Goal: Task Accomplishment & Management: Complete application form

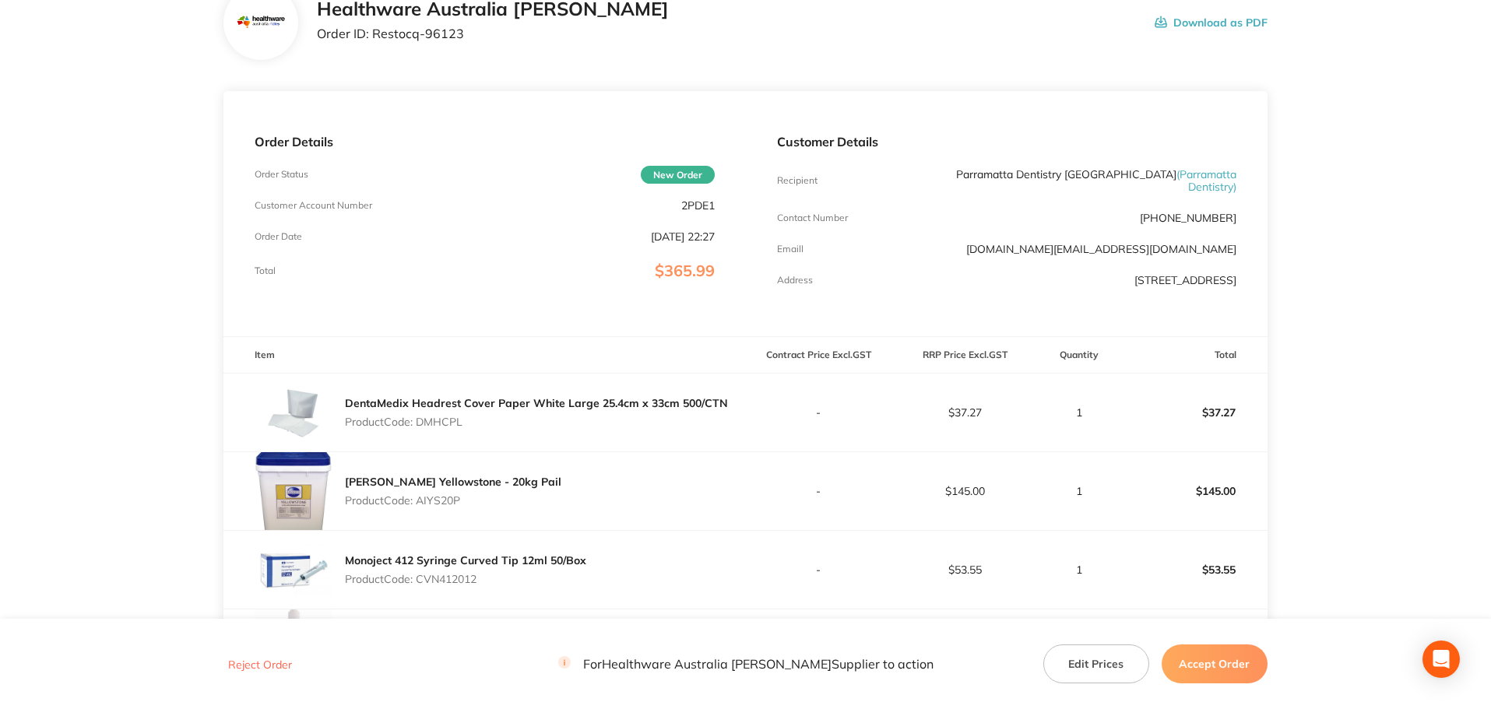
scroll to position [1, 0]
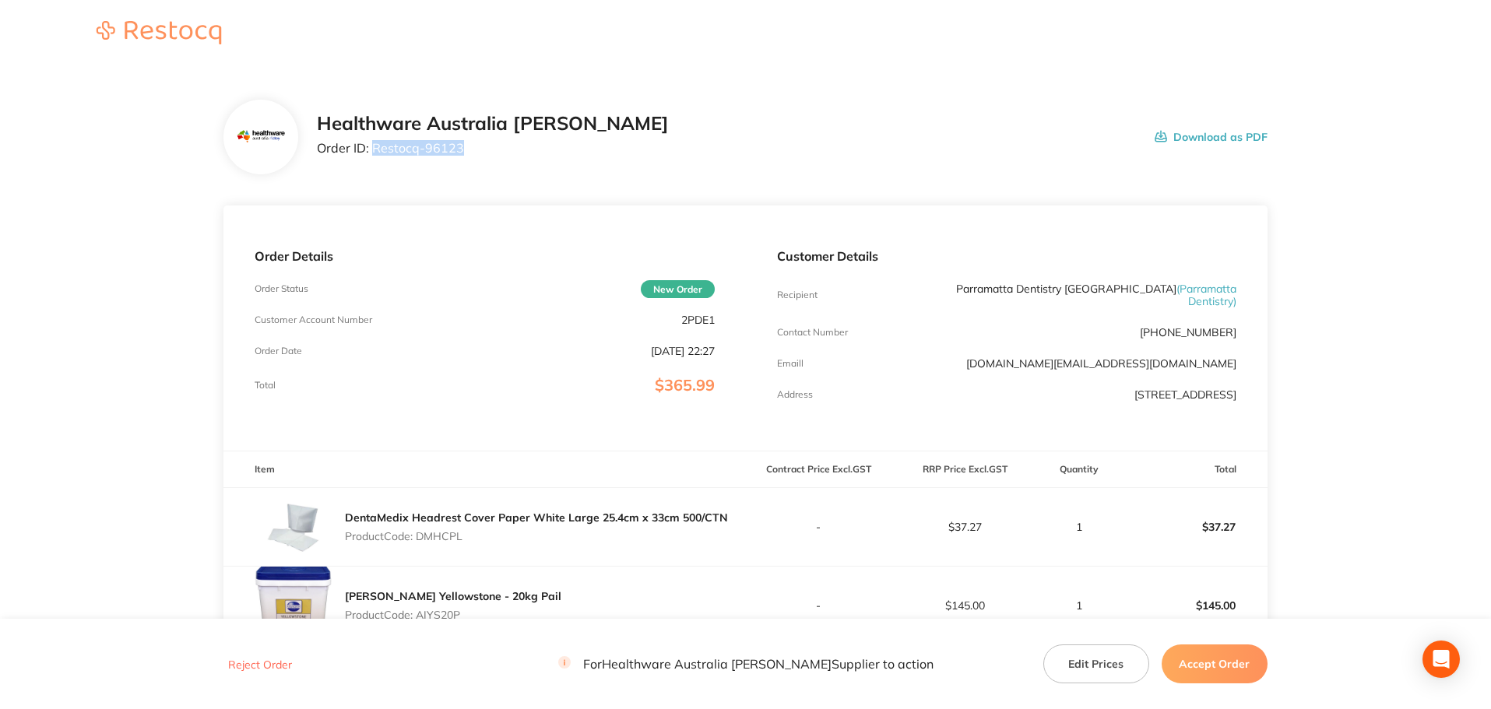
drag, startPoint x: 463, startPoint y: 149, endPoint x: 374, endPoint y: 160, distance: 90.2
click at [374, 160] on div "Healthware Australia Ridley Order ID: Restocq- 96123" at bounding box center [493, 137] width 352 height 48
copy p "Restocq- 96123"
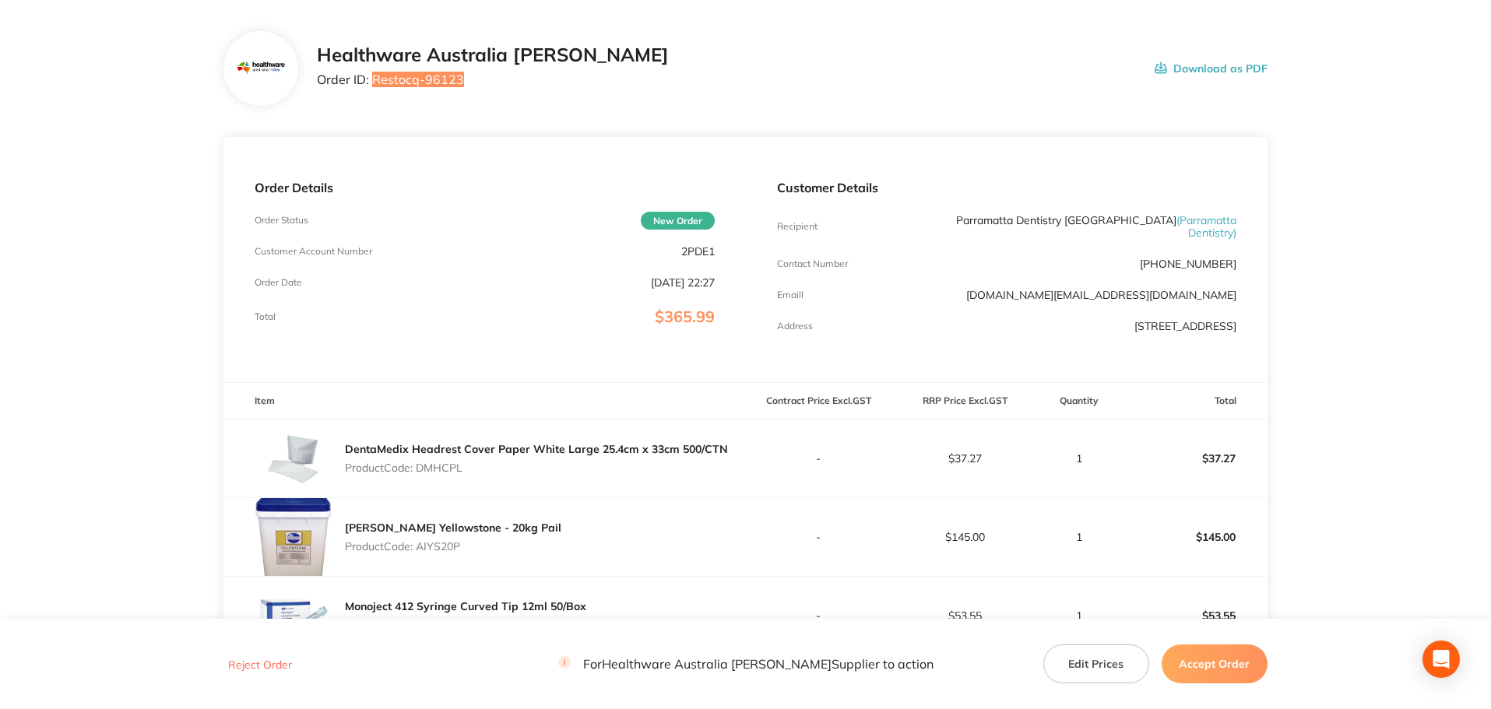
scroll to position [156, 0]
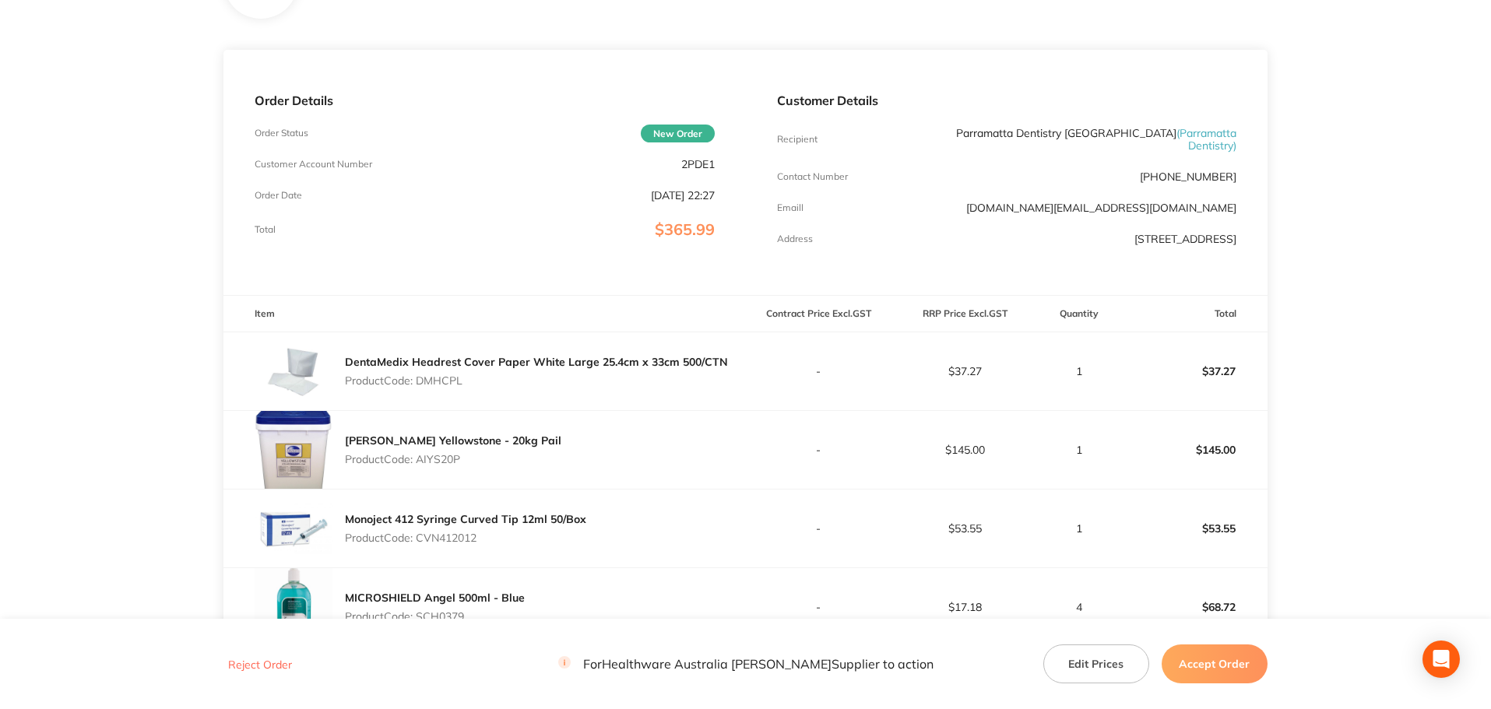
click at [452, 374] on p "Product Code: DMHCPL" at bounding box center [536, 380] width 383 height 12
copy p "DMHCPL"
click at [447, 455] on p "Product Code: AIYS20P" at bounding box center [453, 459] width 216 height 12
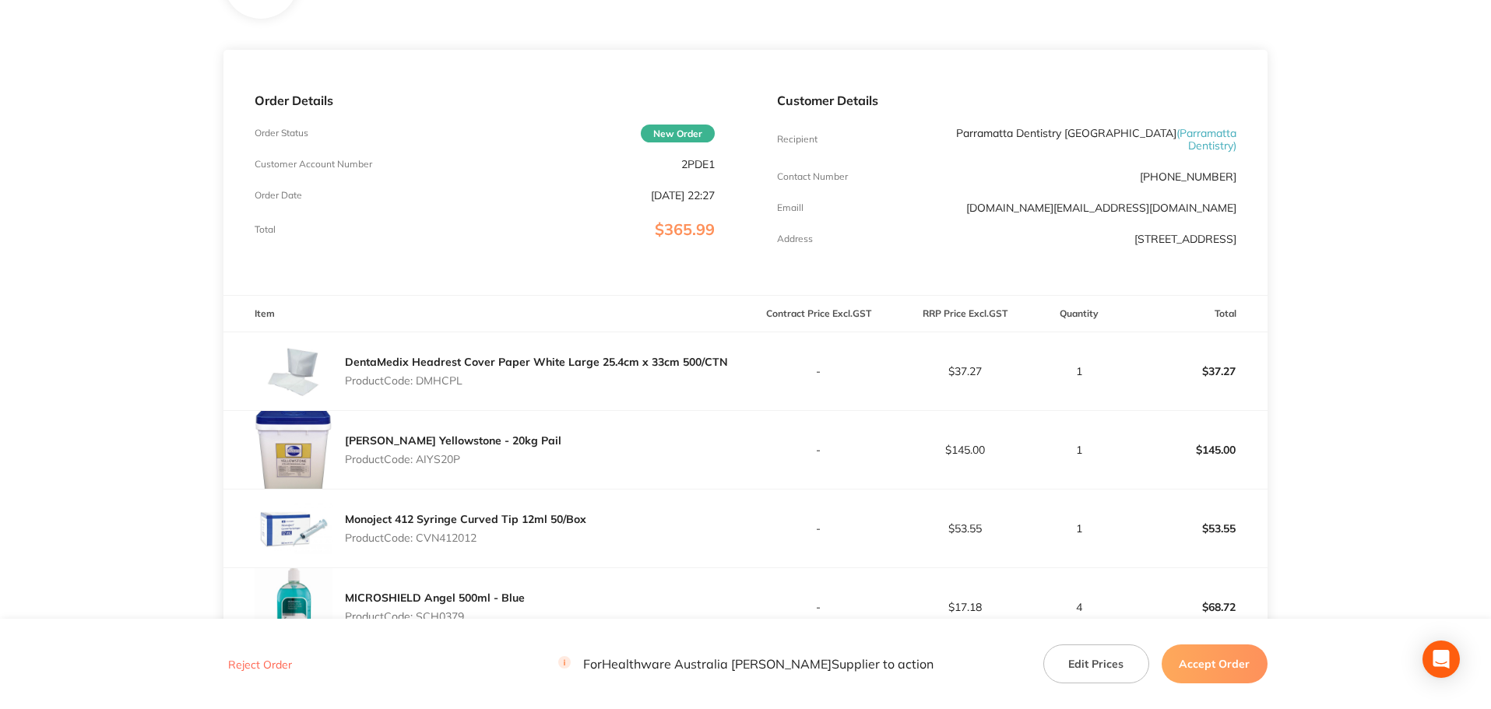
copy p "AIYS20P"
click at [456, 532] on p "Product Code: CVN412012" at bounding box center [465, 538] width 241 height 12
copy p "CVN412012"
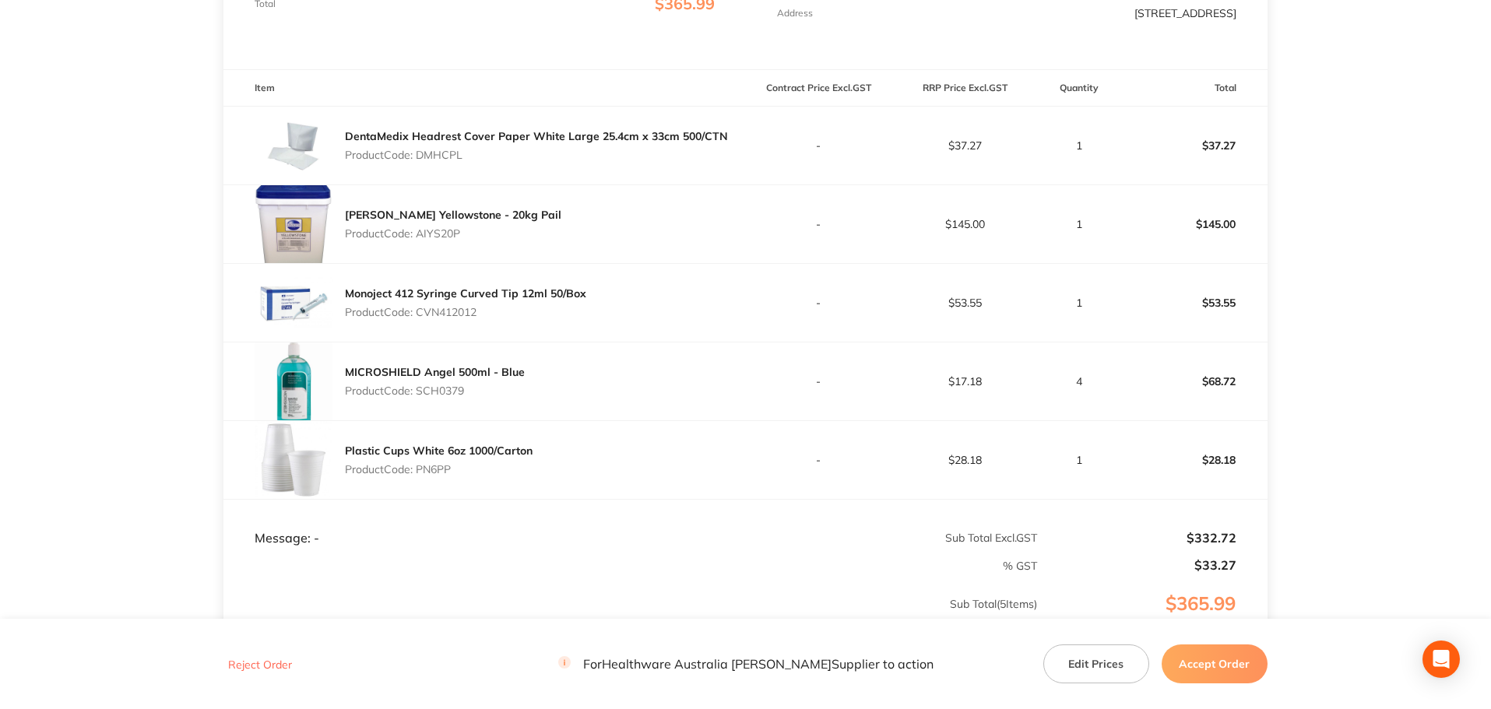
scroll to position [390, 0]
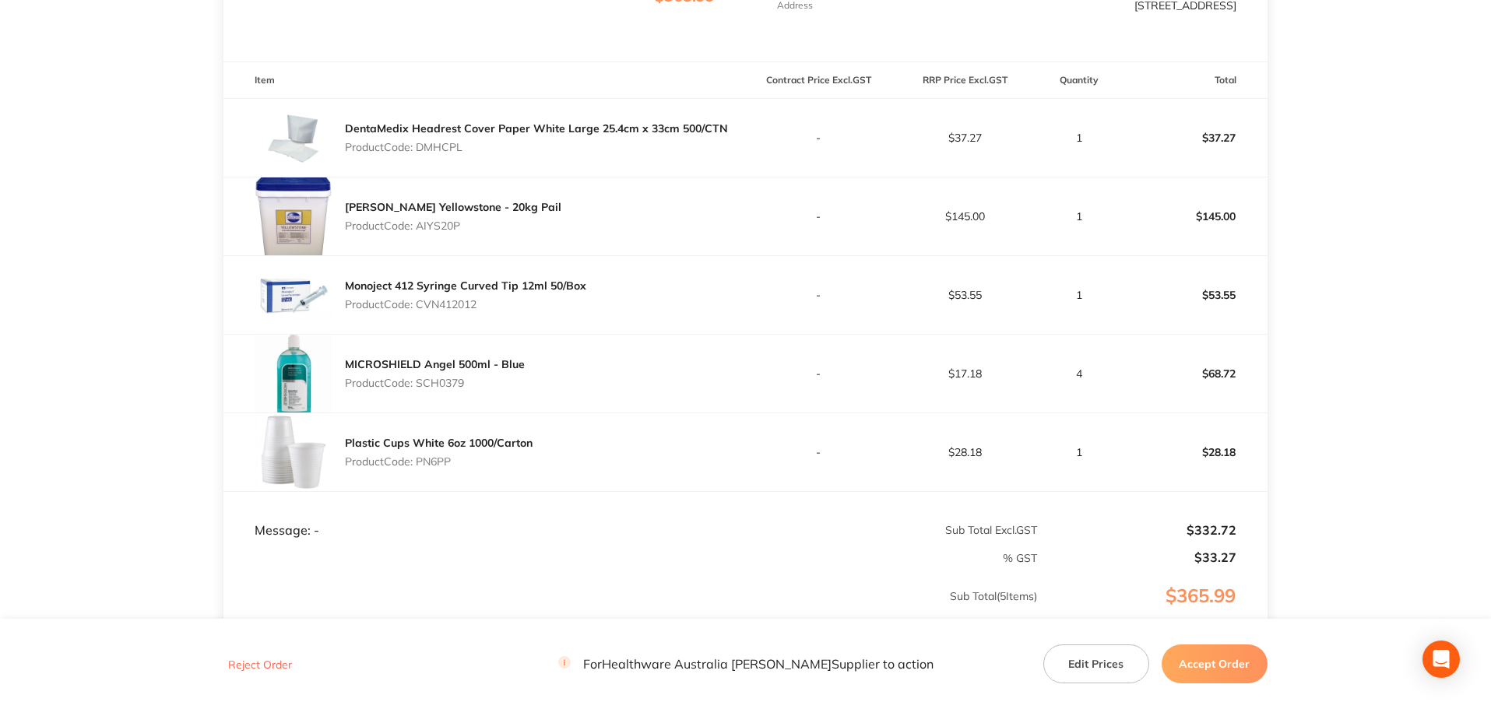
click at [462, 377] on p "Product Code: SCH0379" at bounding box center [435, 383] width 180 height 12
copy p "SCH0379"
click at [448, 455] on p "Product Code: PN6PP" at bounding box center [439, 461] width 188 height 12
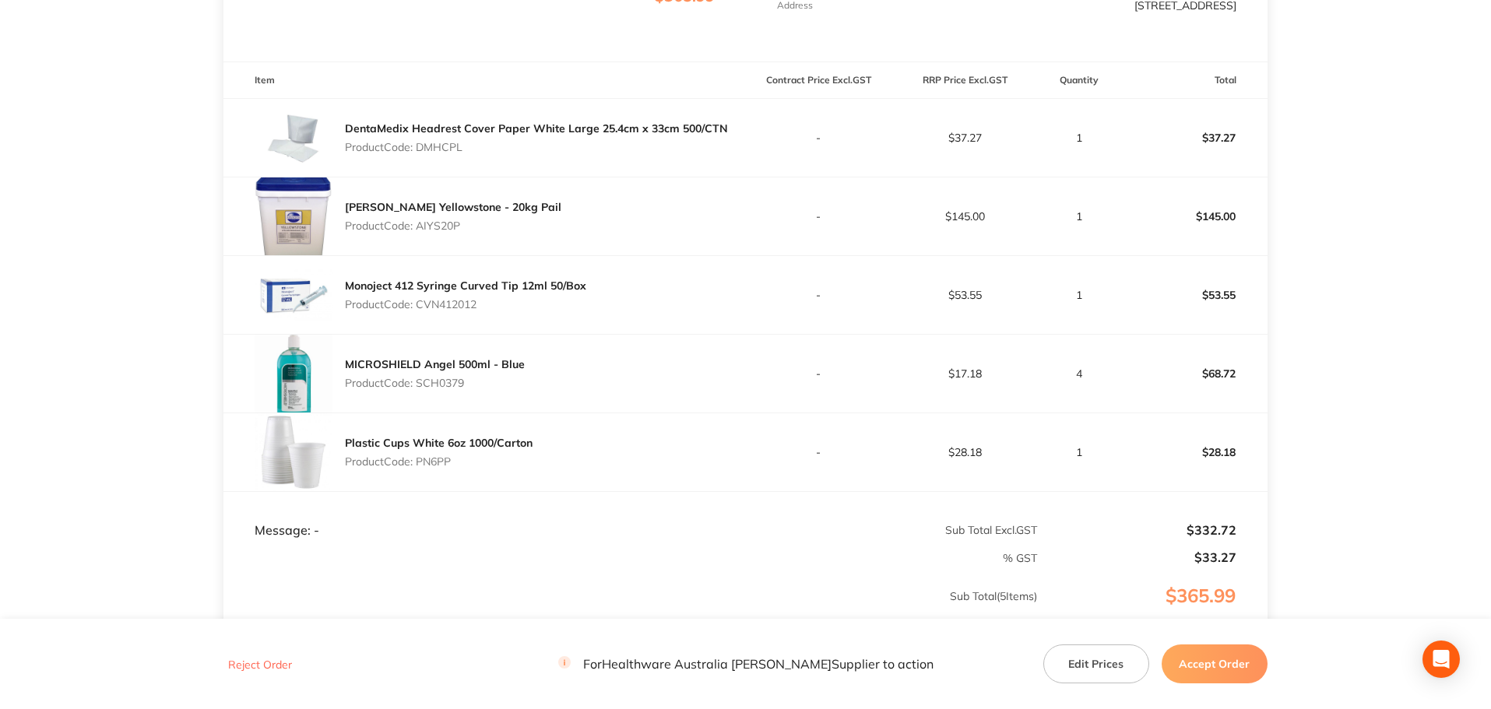
copy p "PN6PP"
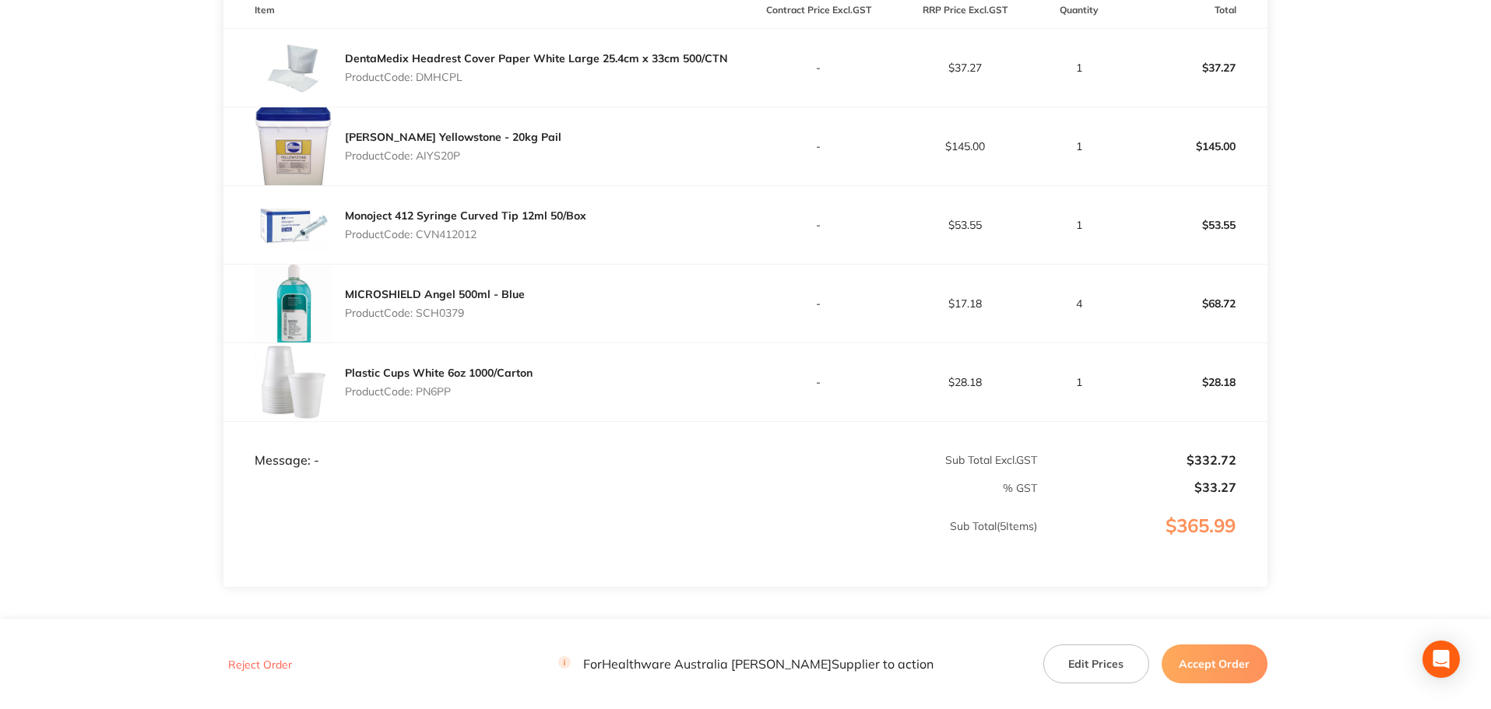
scroll to position [546, 0]
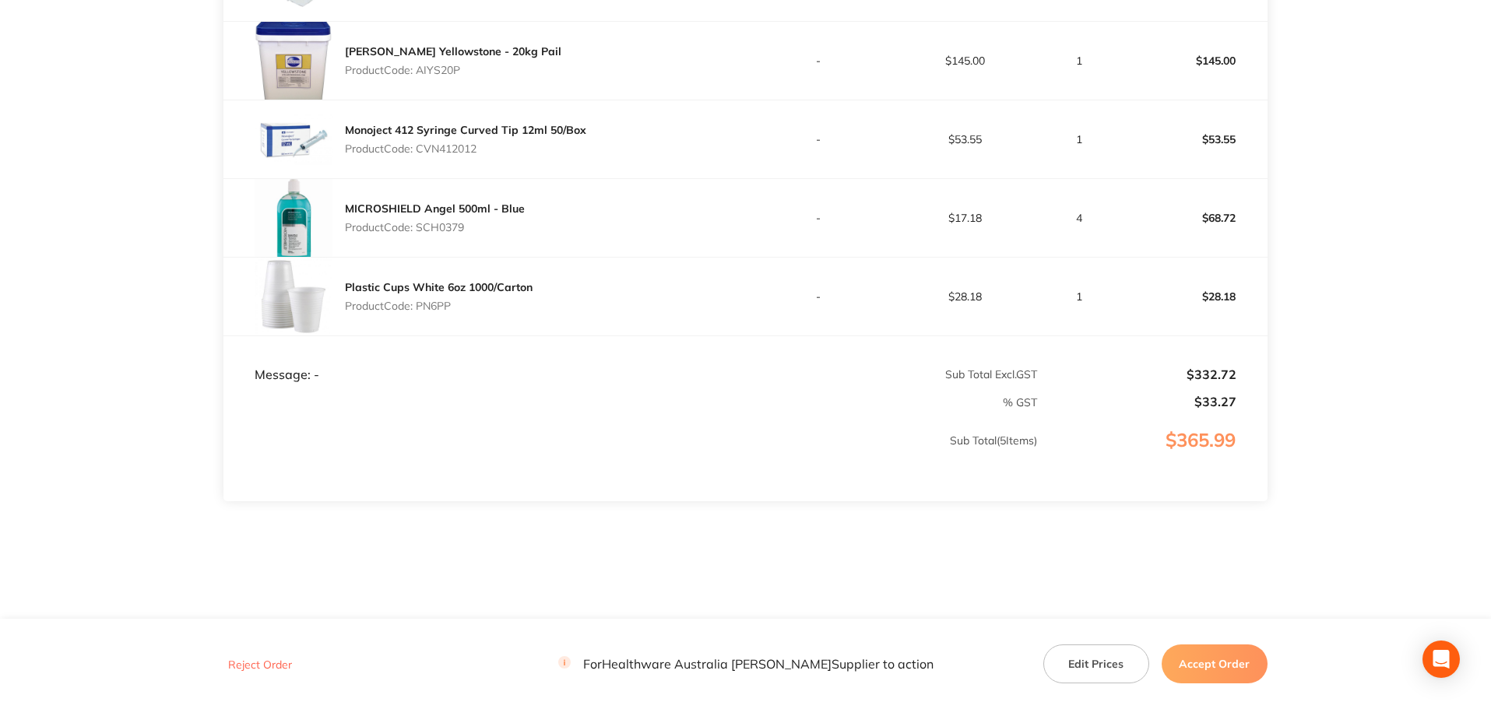
click at [1189, 662] on button "Accept Order" at bounding box center [1214, 664] width 106 height 39
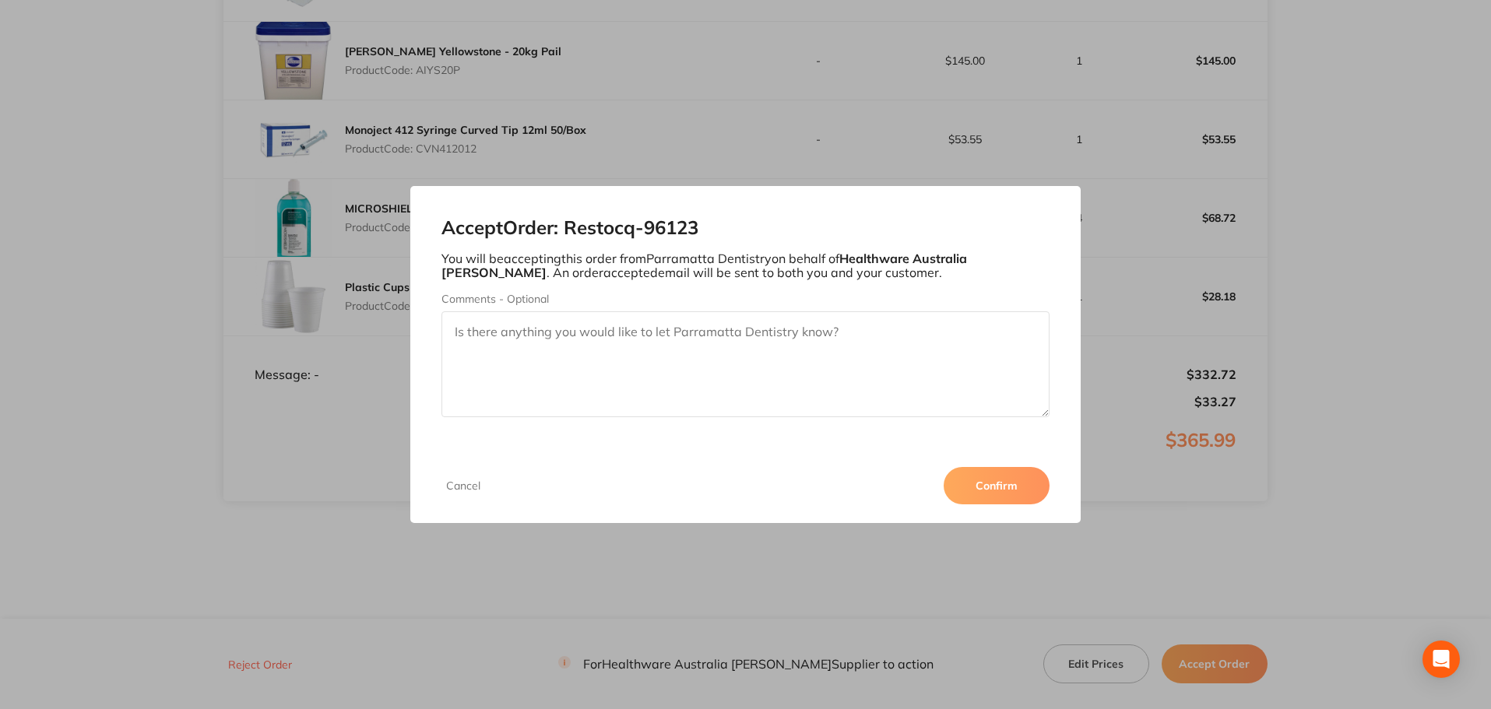
click at [996, 479] on button "Confirm" at bounding box center [996, 485] width 106 height 37
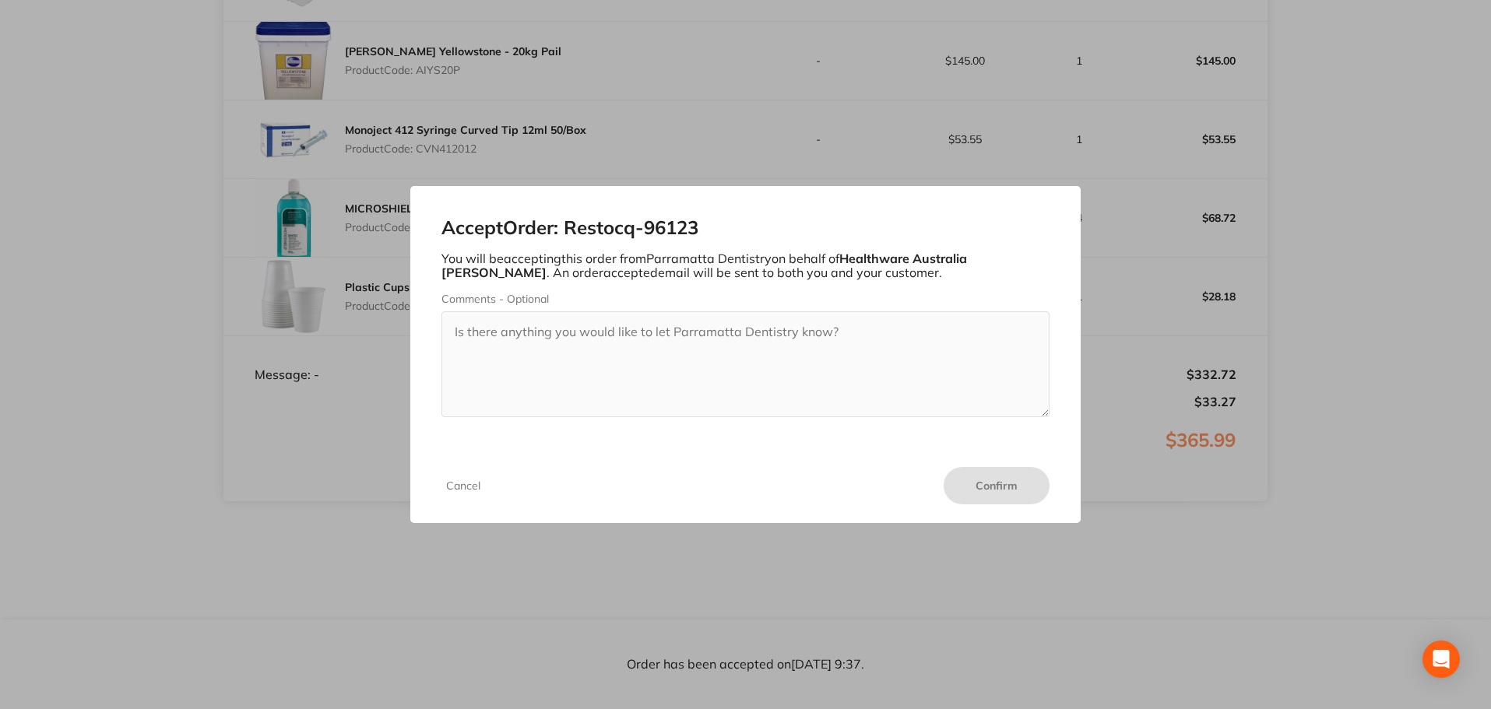
scroll to position [545, 0]
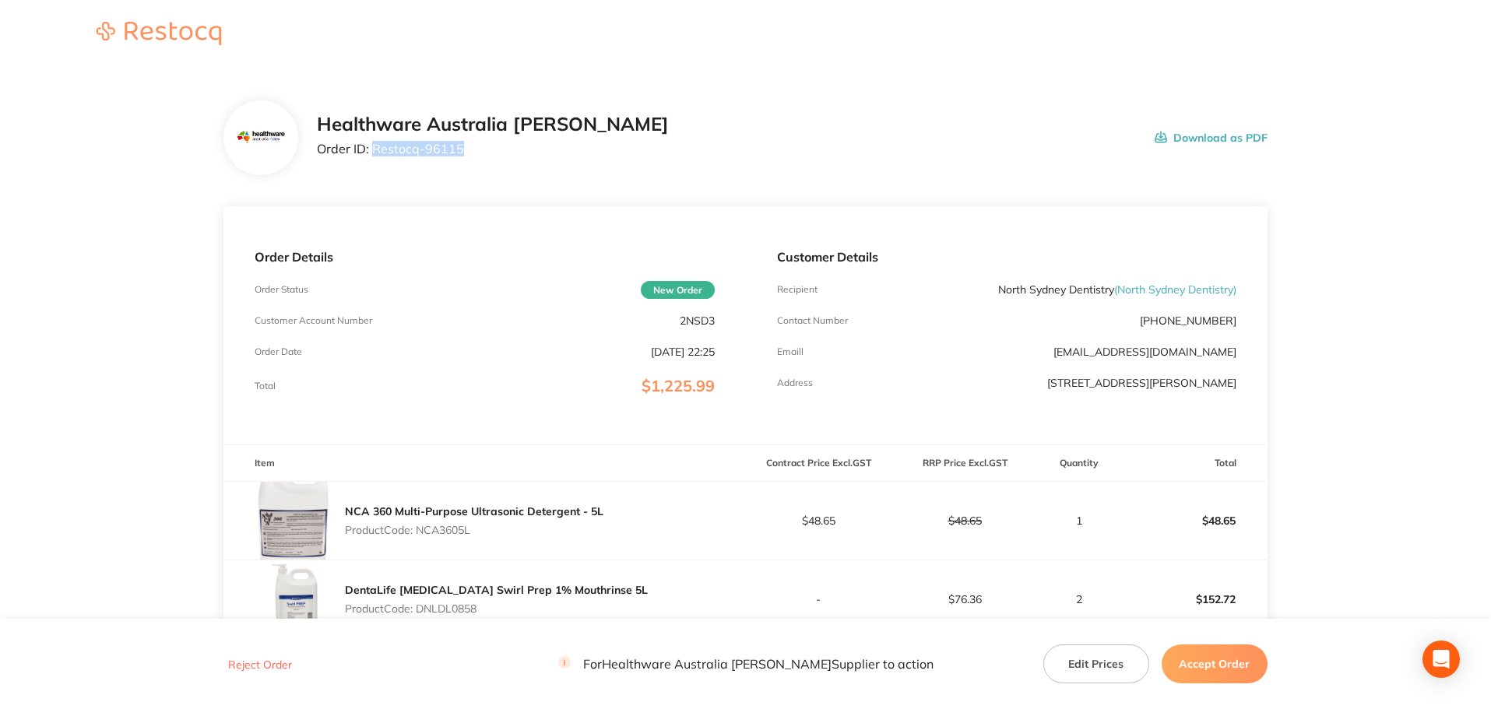
drag, startPoint x: 469, startPoint y: 153, endPoint x: 373, endPoint y: 160, distance: 96.0
click at [373, 160] on div "Healthware Australia [PERSON_NAME] Order ID: Restocq- 96115" at bounding box center [493, 138] width 352 height 48
copy p "Restocq- 96115"
click at [448, 528] on p "Product Code: NCA3605L" at bounding box center [474, 530] width 258 height 12
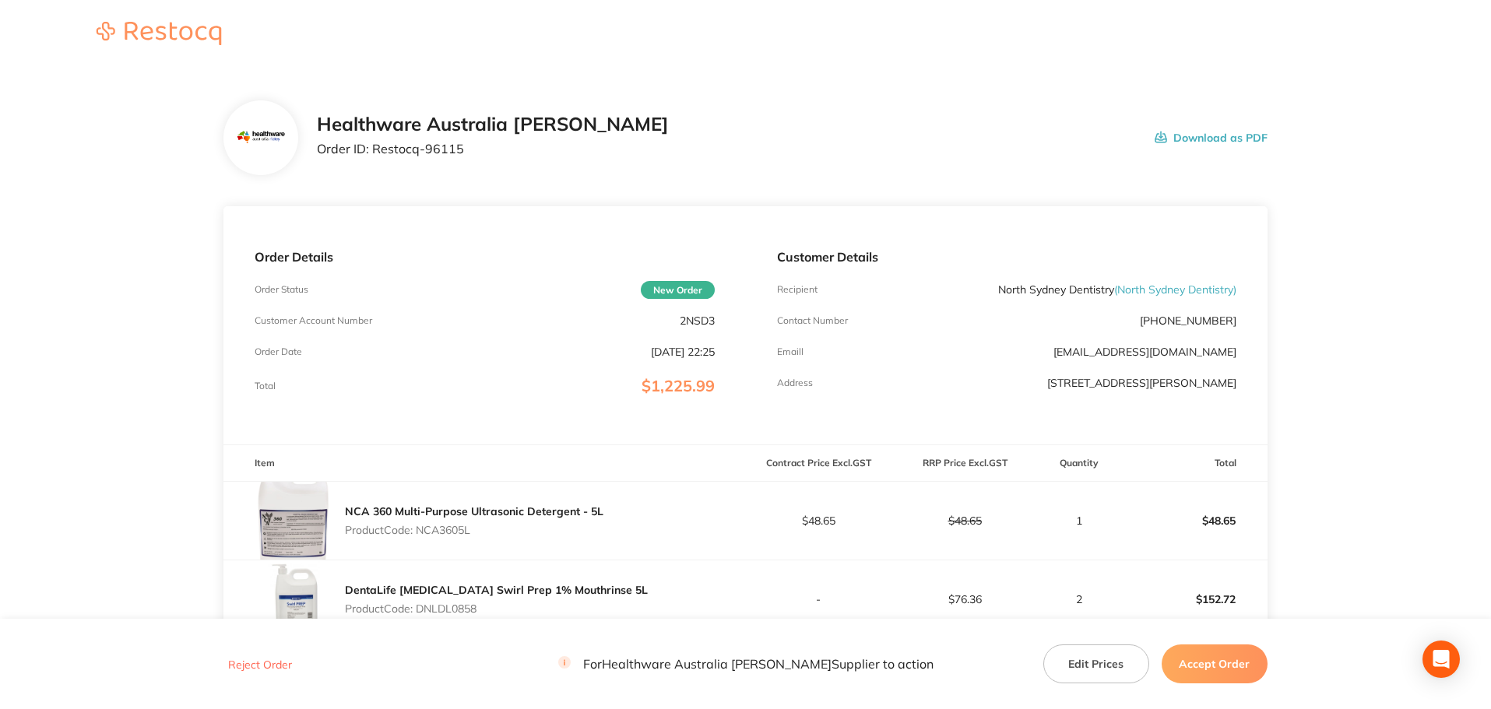
copy p "NCA3605L"
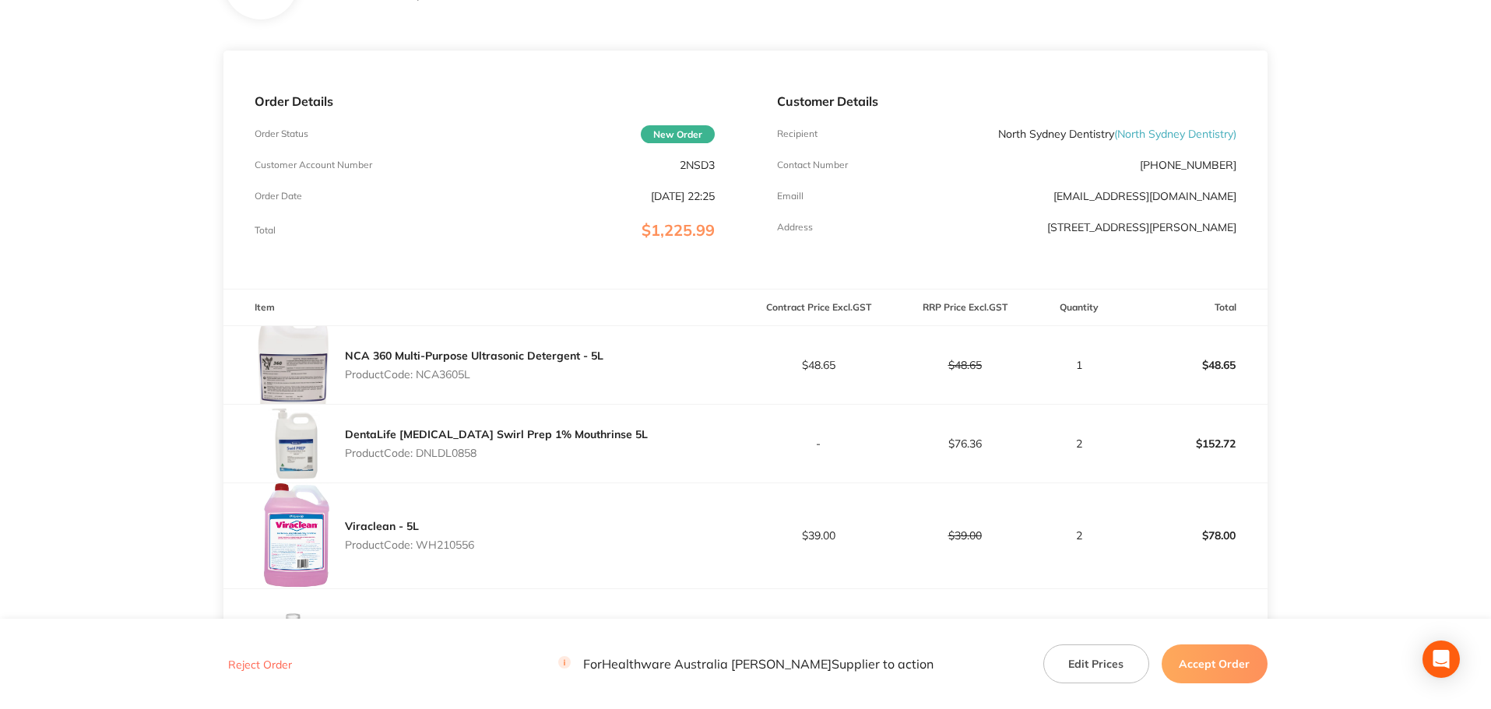
click at [453, 455] on p "Product Code: DNLDL0858" at bounding box center [496, 453] width 303 height 12
copy p "DNLDL0858"
click at [466, 544] on p "Product Code: WH210556" at bounding box center [409, 545] width 129 height 12
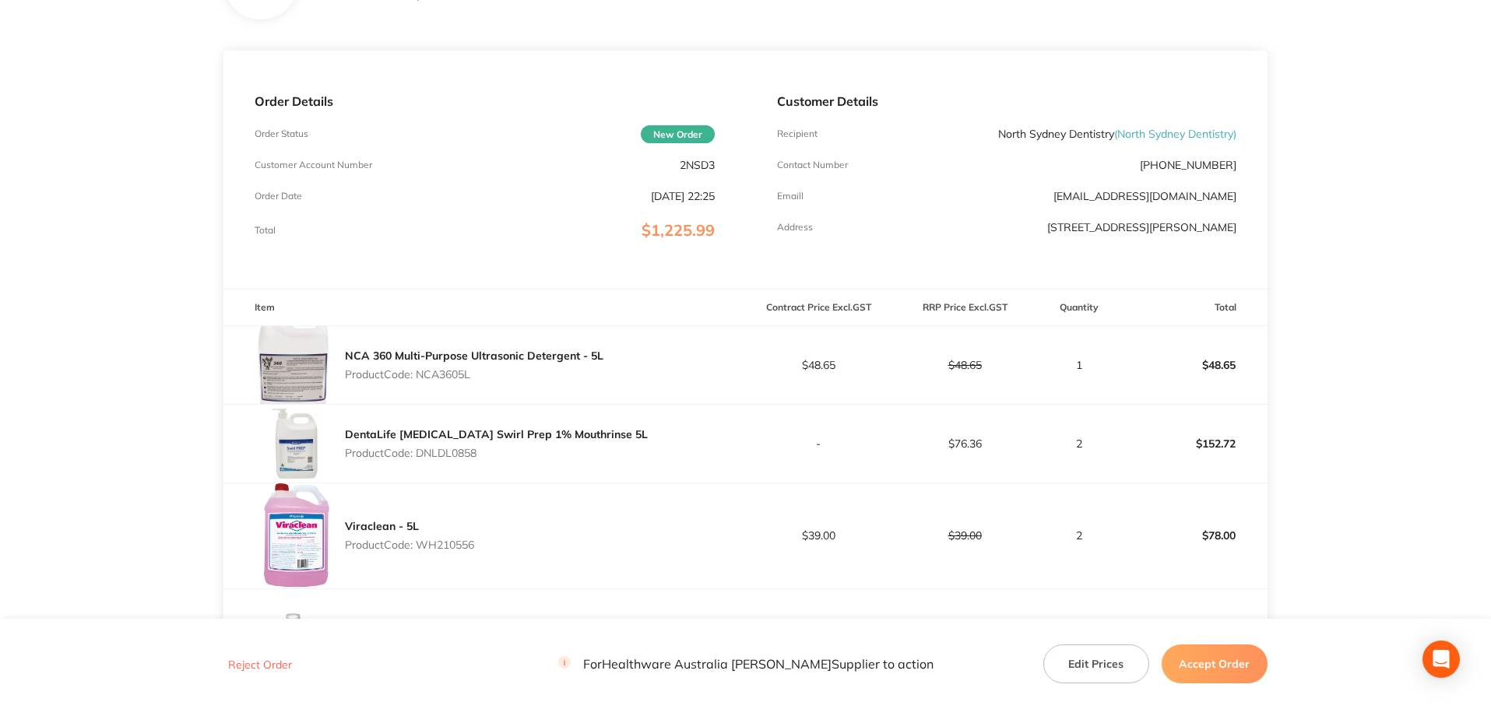
copy p "WH210556"
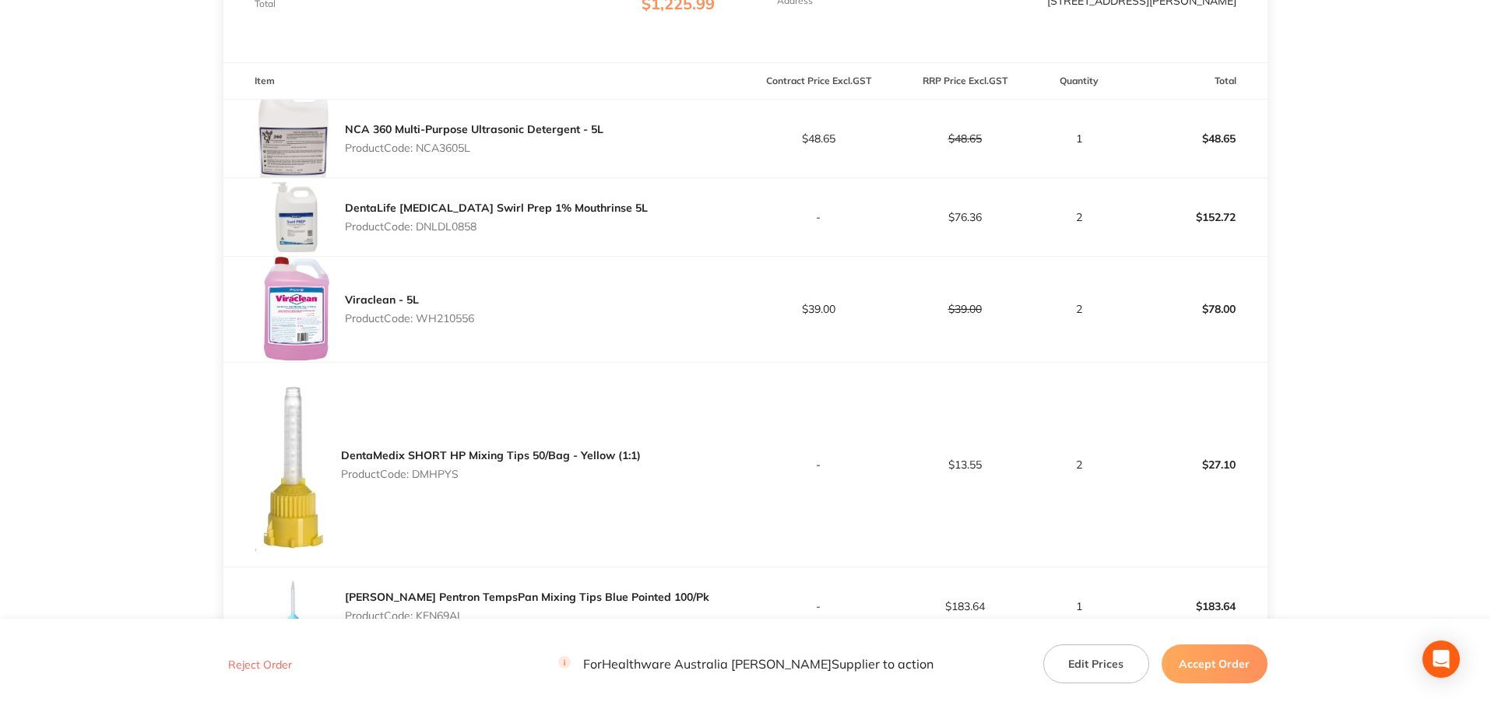
scroll to position [389, 0]
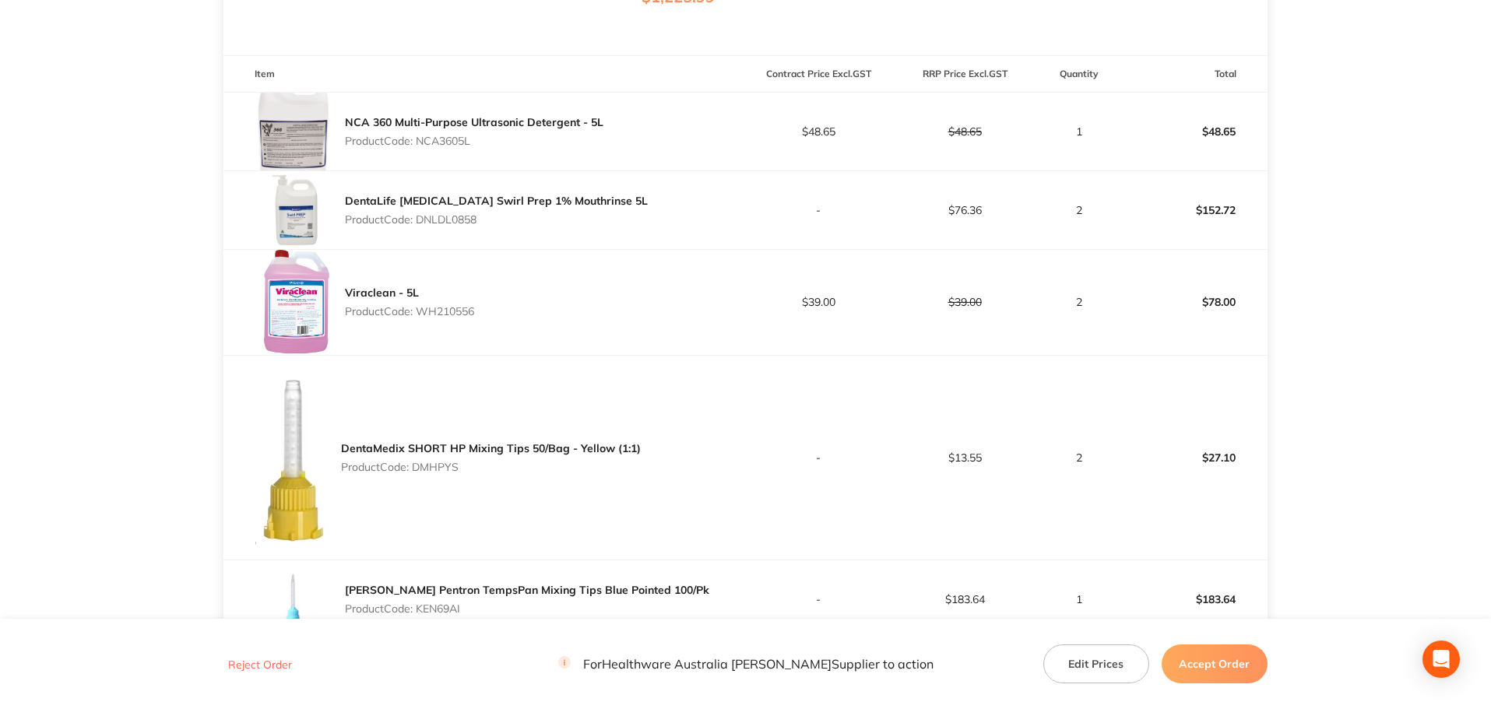
click at [444, 469] on p "Product Code: DMHPYS" at bounding box center [491, 467] width 300 height 12
copy p "DMHPYS"
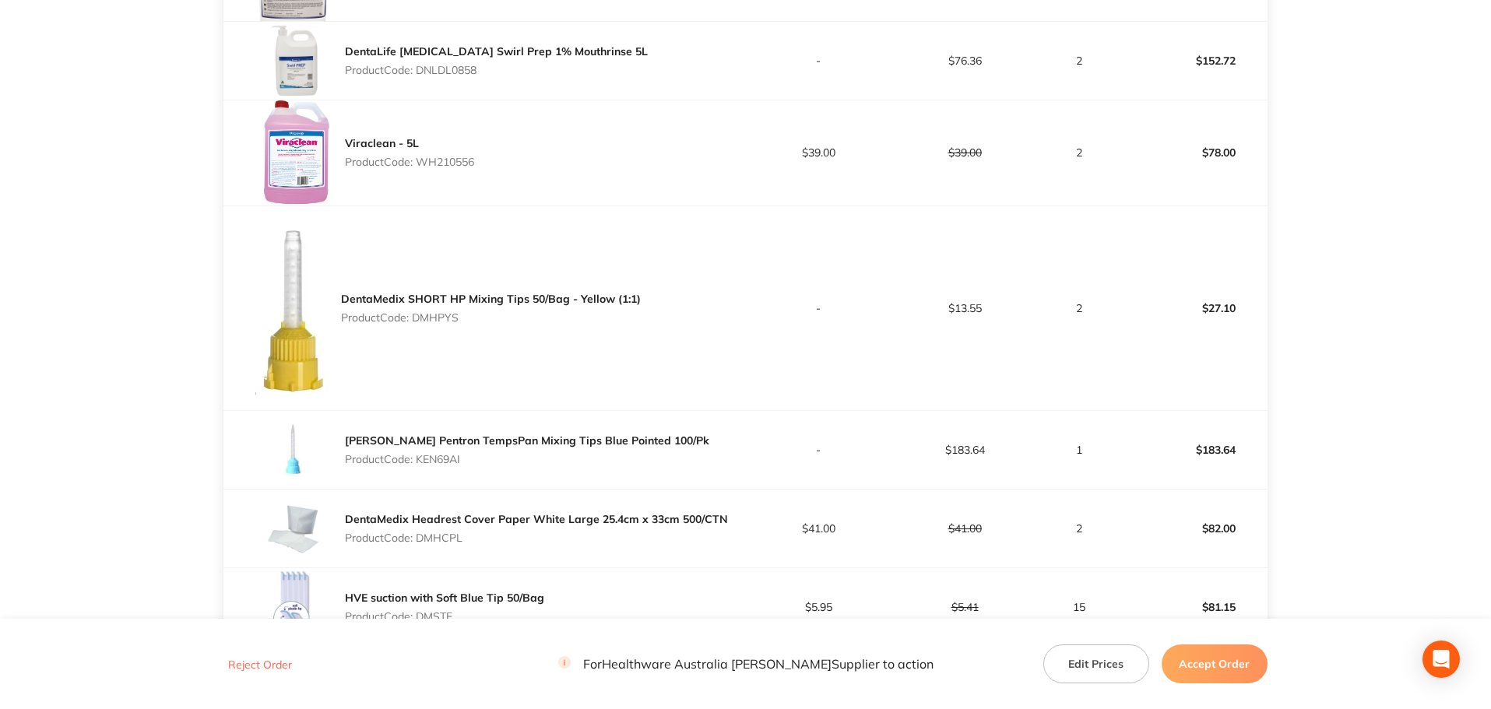
scroll to position [545, 0]
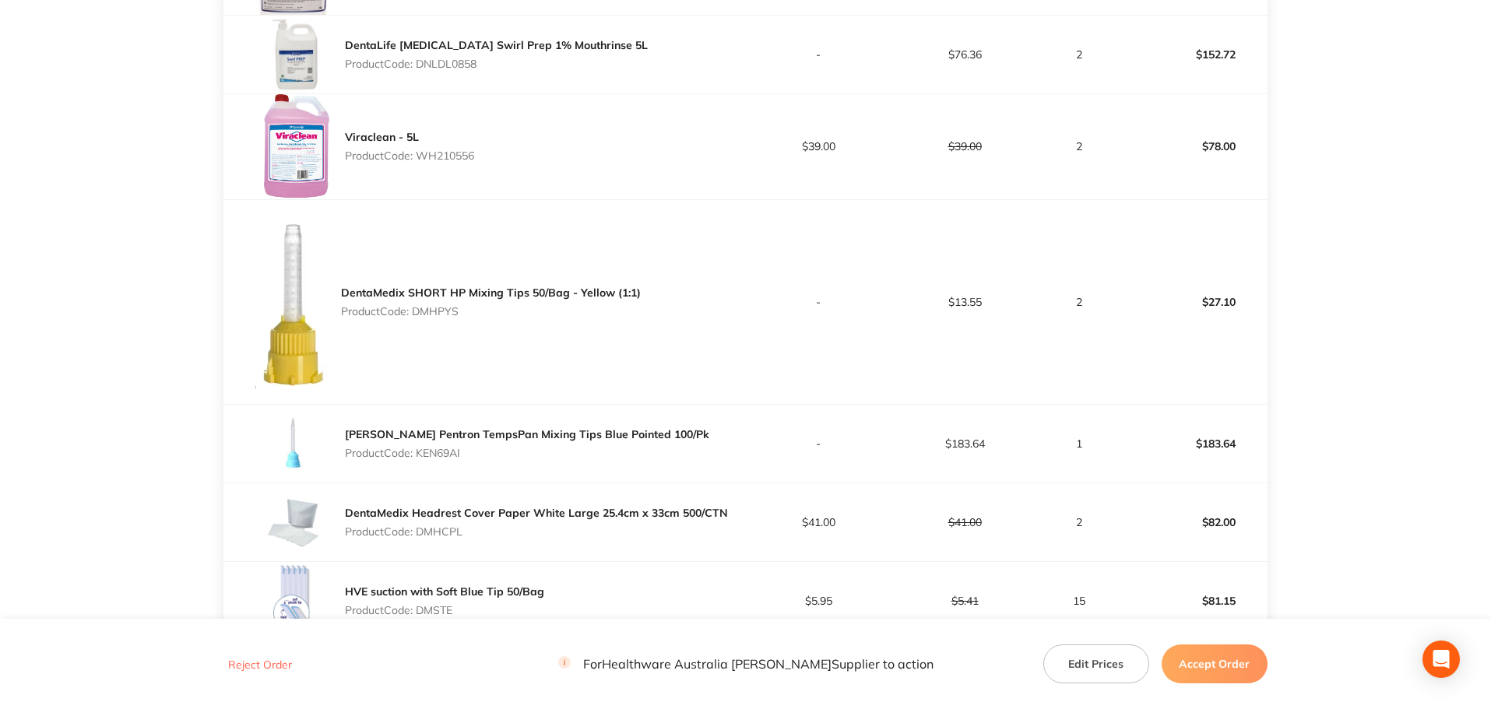
click at [451, 453] on p "Product Code: KEN69AI" at bounding box center [527, 453] width 364 height 12
copy p "KEN69AI"
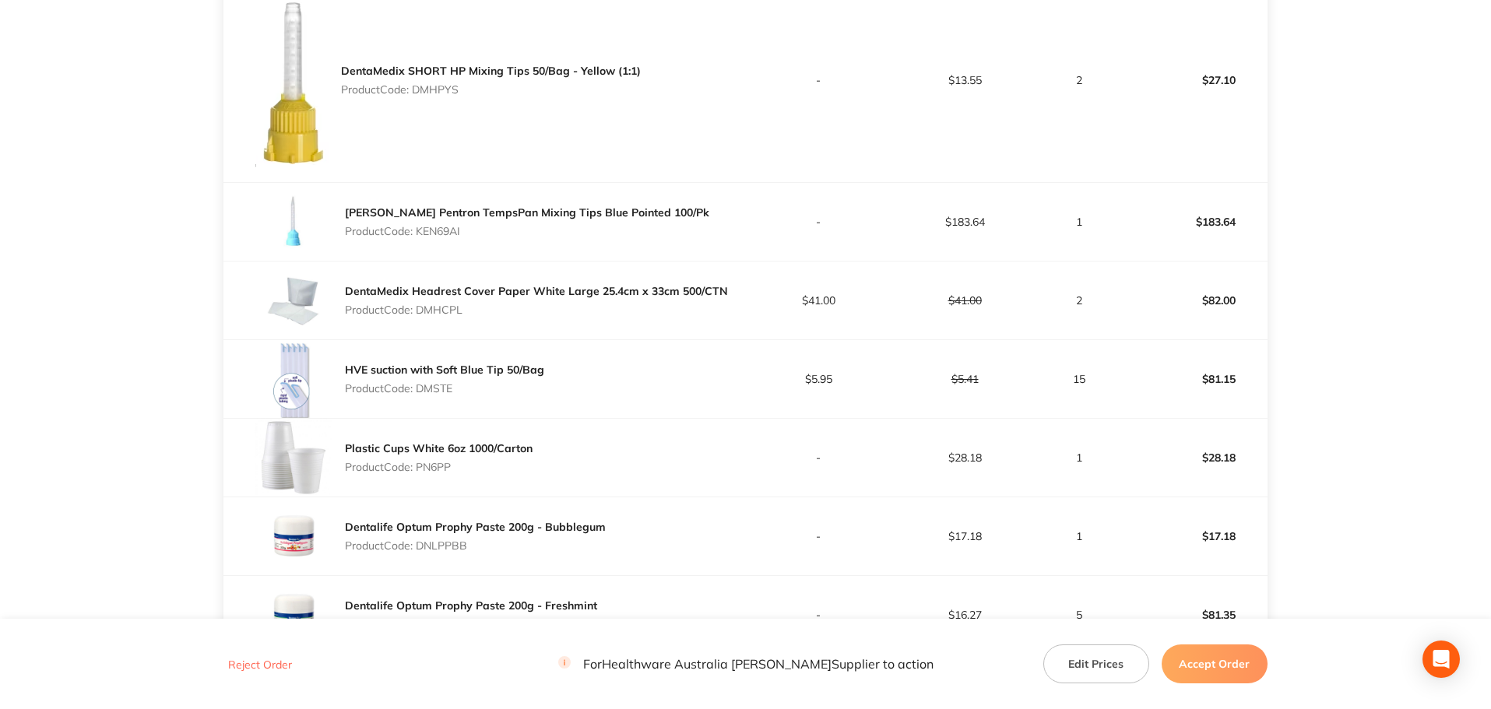
scroll to position [778, 0]
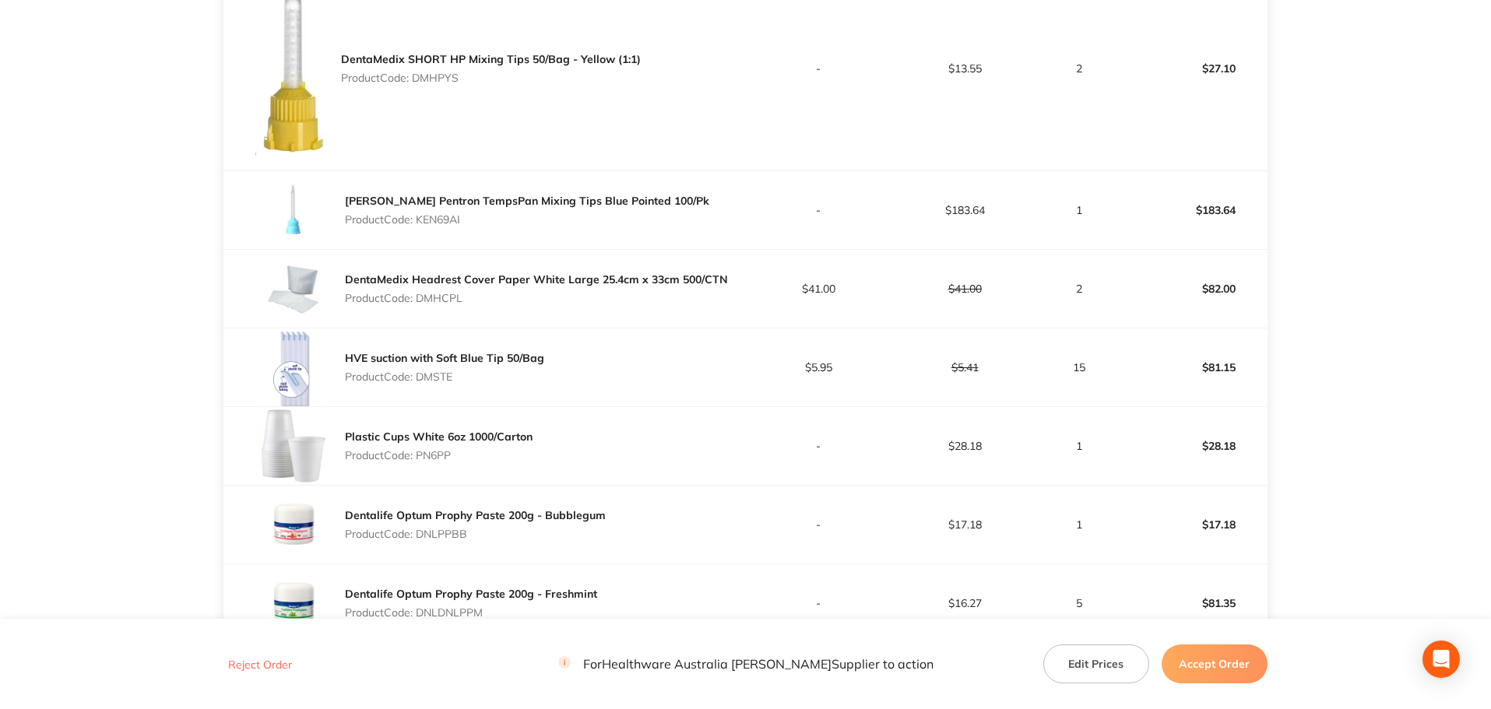
click at [450, 300] on p "Product Code: DMHCPL" at bounding box center [536, 298] width 383 height 12
copy p "DMHCPL"
click at [443, 385] on div "HVE suction with Soft Blue Tip 50/Bag Product Code: DMSTE" at bounding box center [444, 368] width 199 height 44
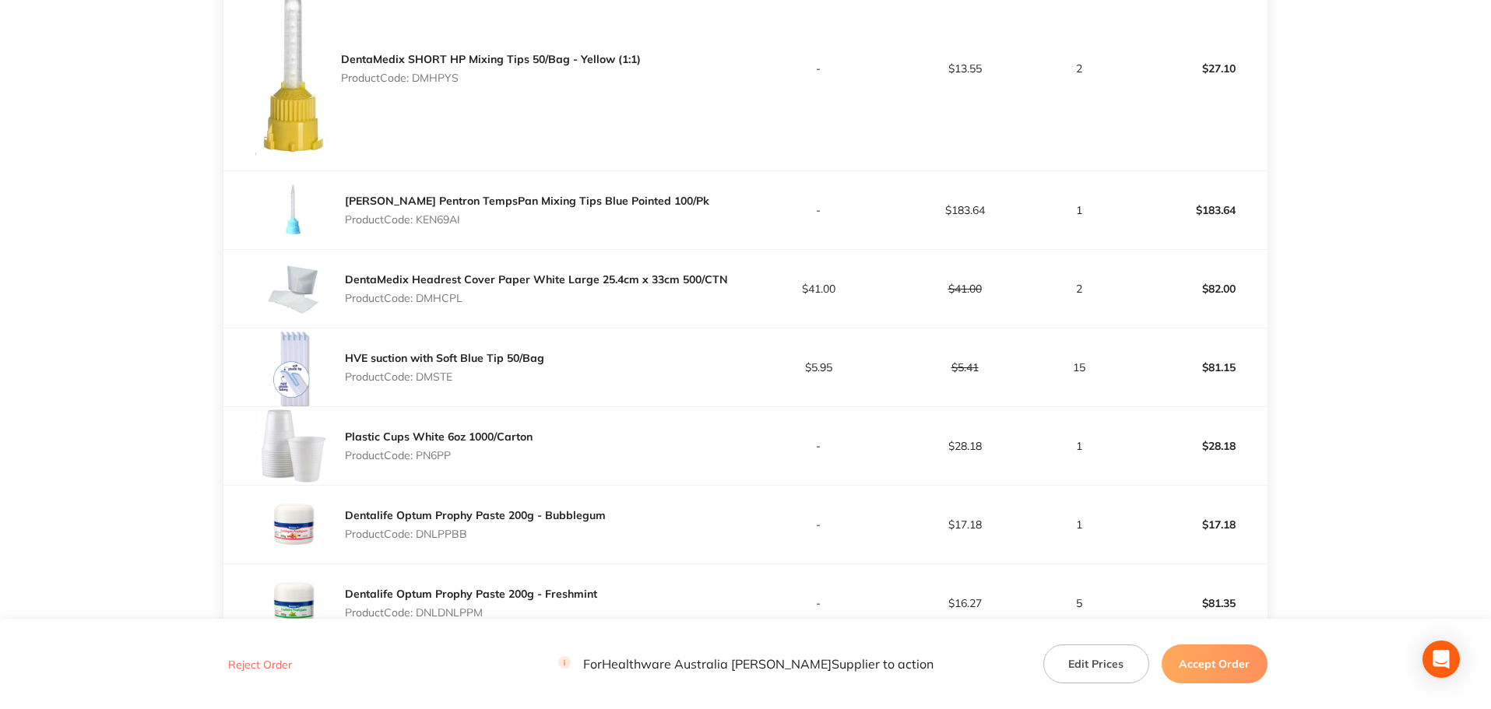
copy p "DMSTE"
click at [444, 455] on p "Product Code: PN6PP" at bounding box center [439, 455] width 188 height 12
copy p "PN6PP"
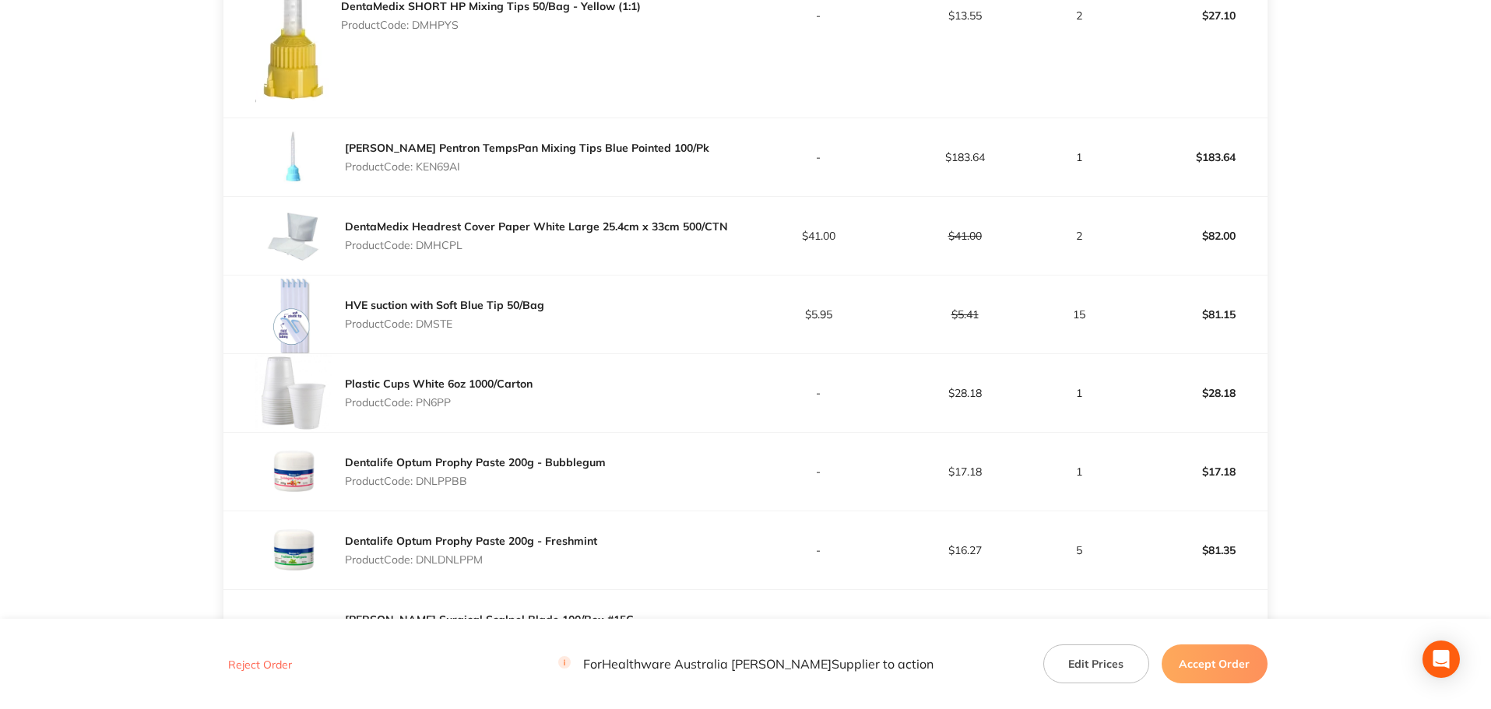
scroll to position [934, 0]
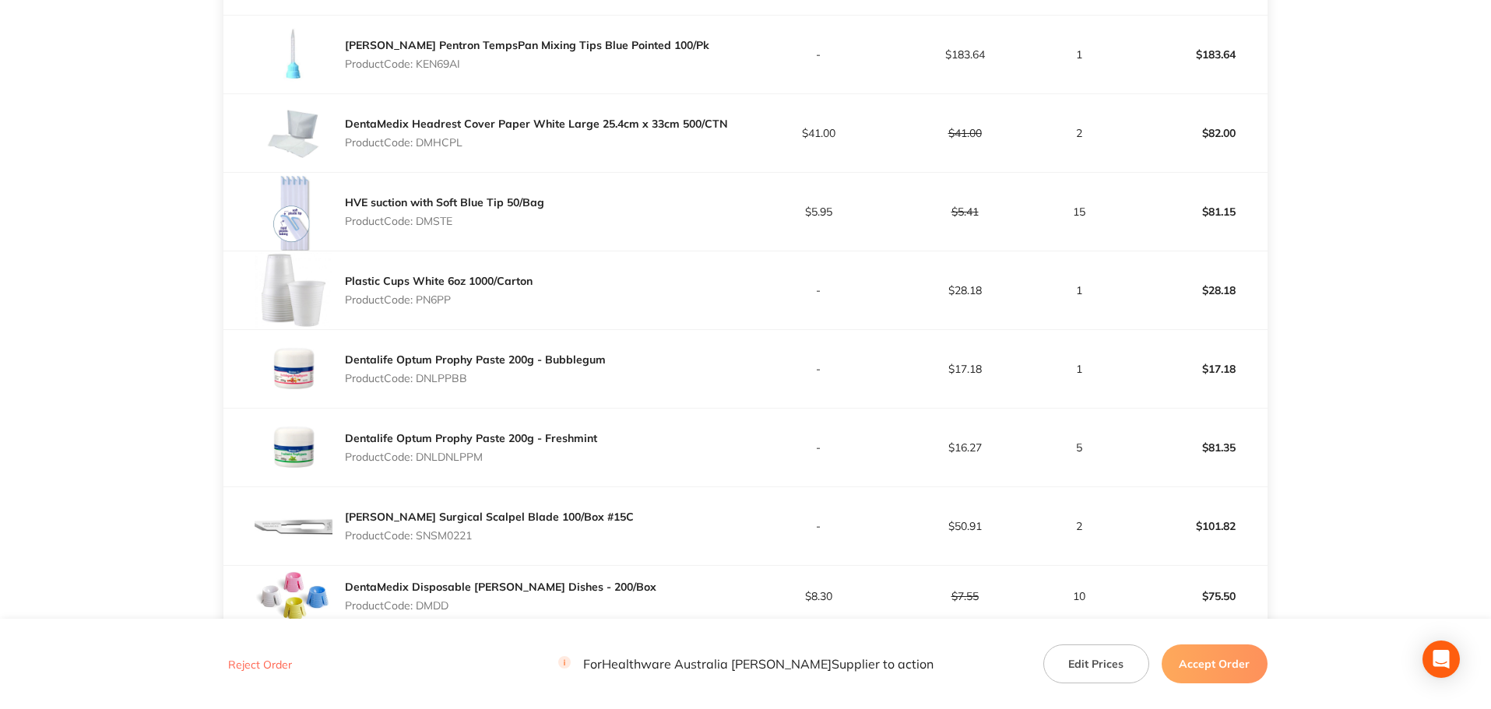
click at [447, 374] on p "Product Code: DNLPPBB" at bounding box center [475, 378] width 261 height 12
copy p "DNLPPBB"
click at [481, 454] on p "Product Code: DNLDNLPPM" at bounding box center [471, 457] width 252 height 12
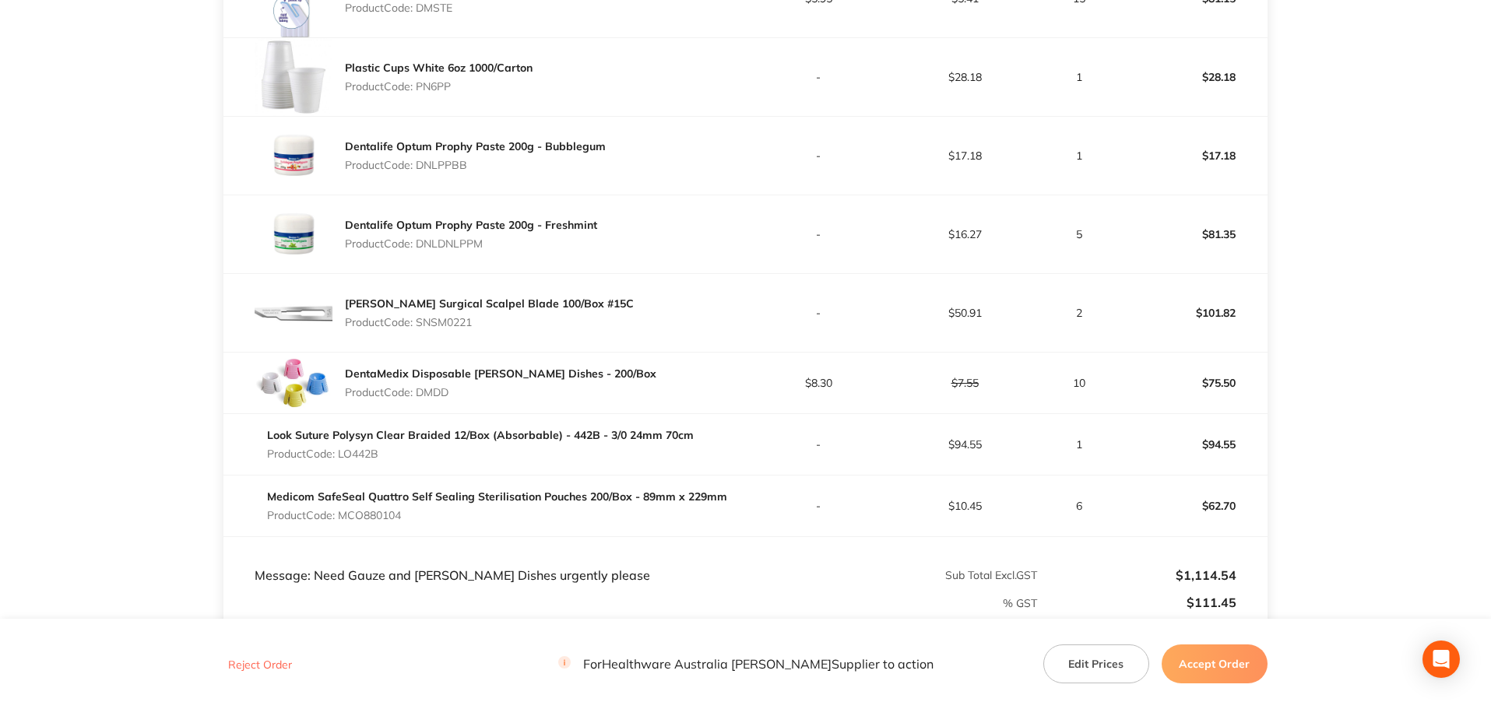
scroll to position [1090, 0]
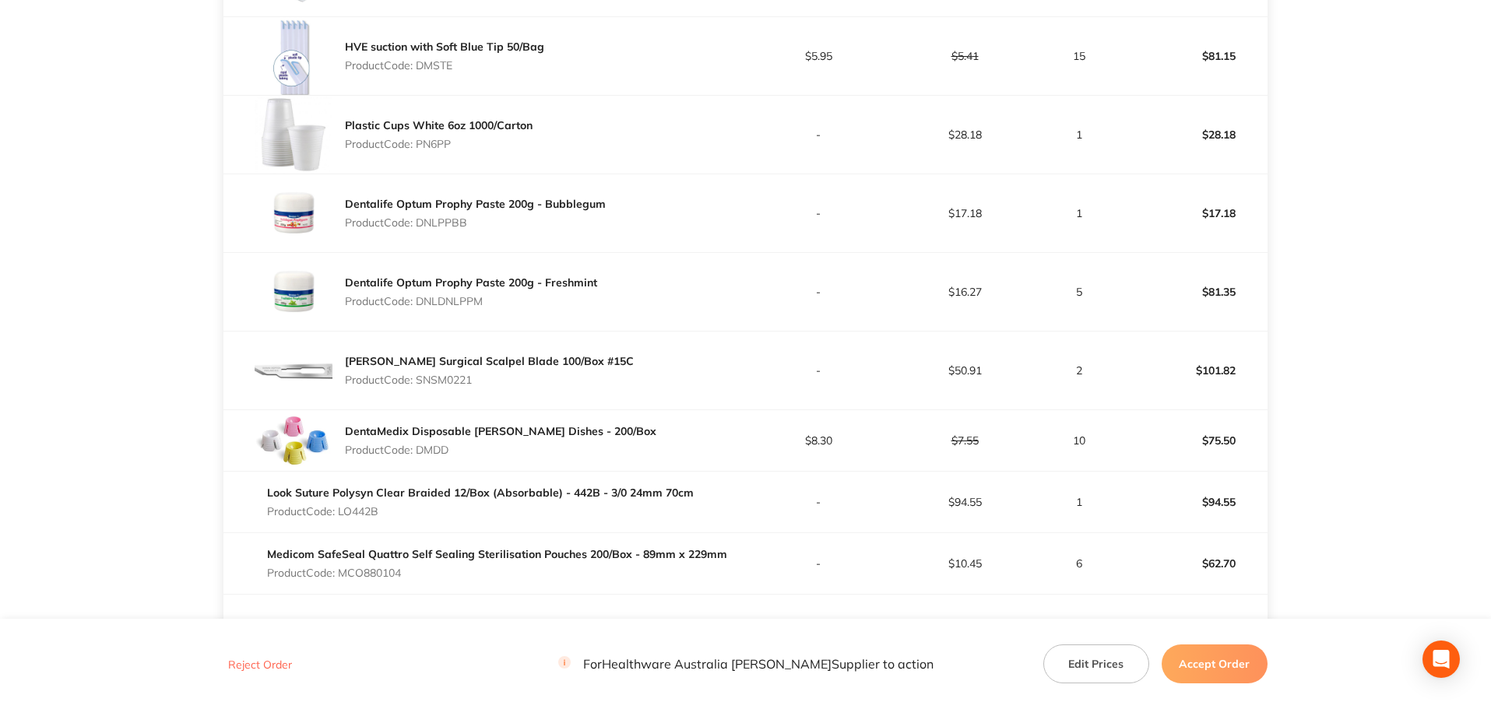
click at [458, 380] on p "Product Code: SNSM0221" at bounding box center [489, 380] width 289 height 12
click at [441, 454] on p "Product Code: DMDD" at bounding box center [500, 450] width 311 height 12
click at [366, 512] on p "Product Code: LO442B" at bounding box center [480, 511] width 427 height 12
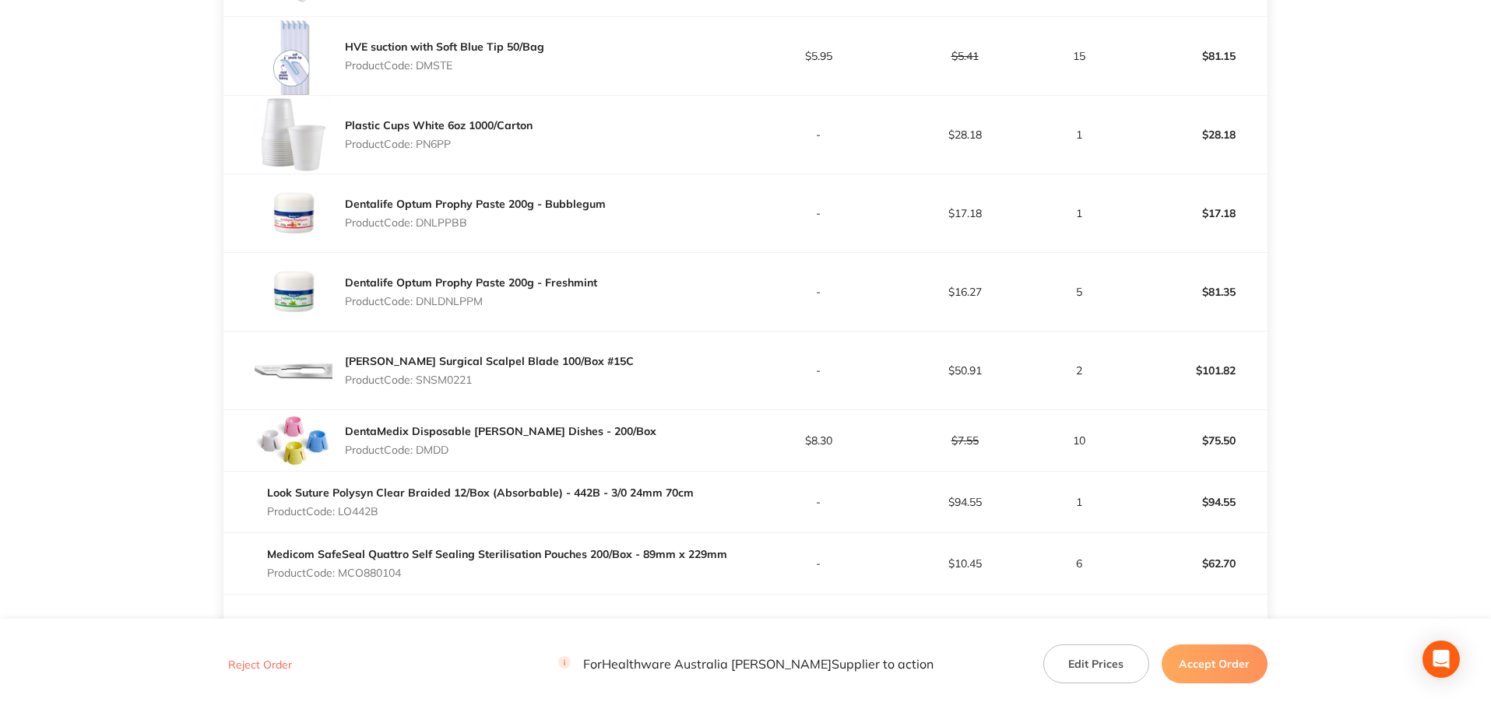
click at [366, 512] on p "Product Code: LO442B" at bounding box center [480, 511] width 427 height 12
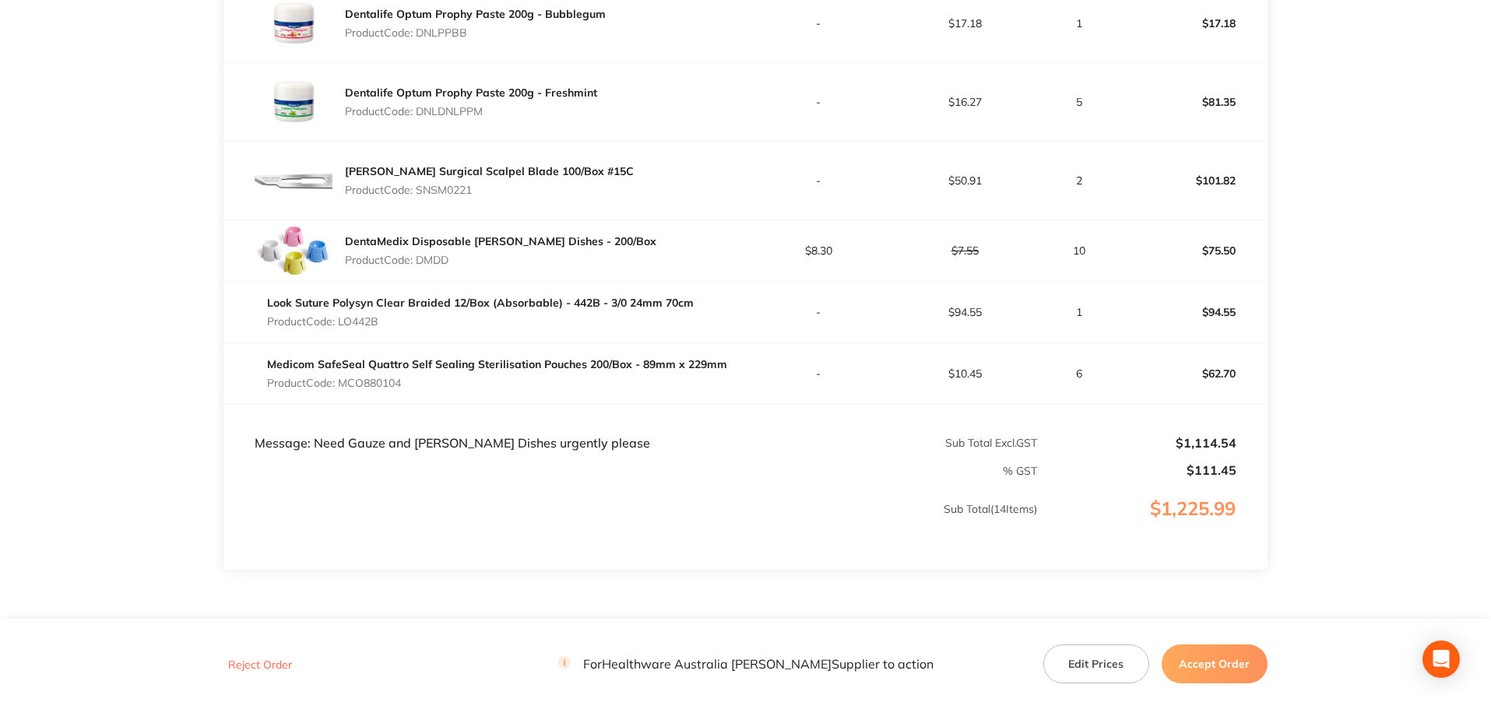
scroll to position [1323, 0]
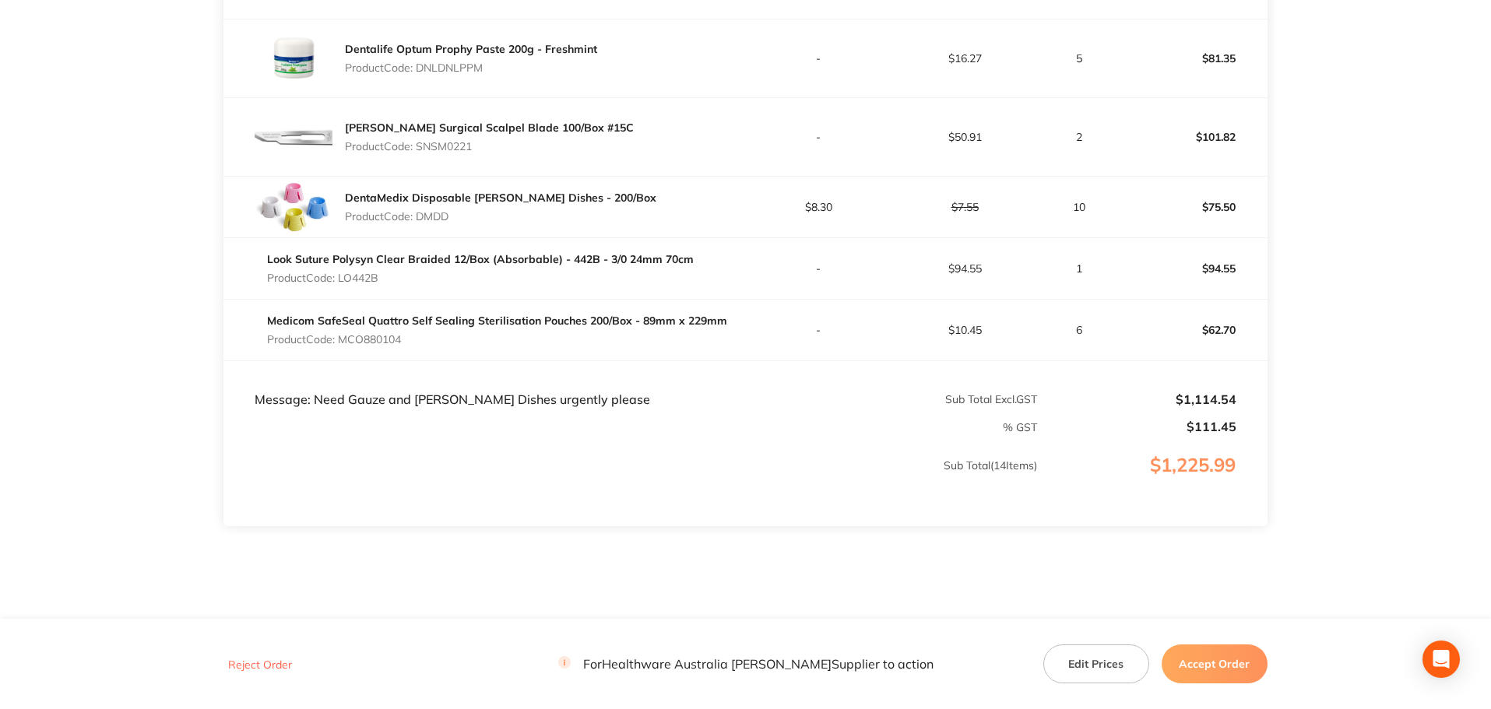
click at [396, 341] on p "Product Code: MCO880104" at bounding box center [497, 339] width 460 height 12
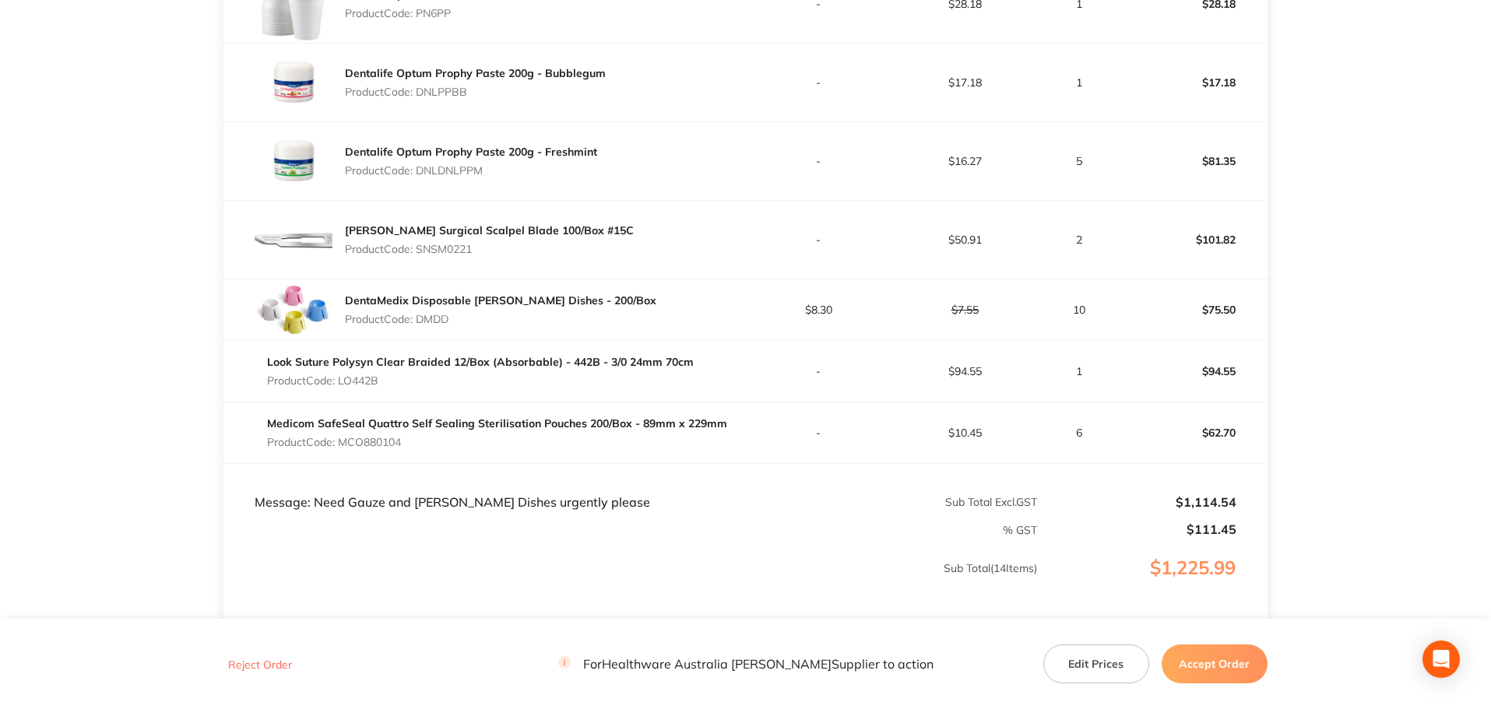
scroll to position [1245, 0]
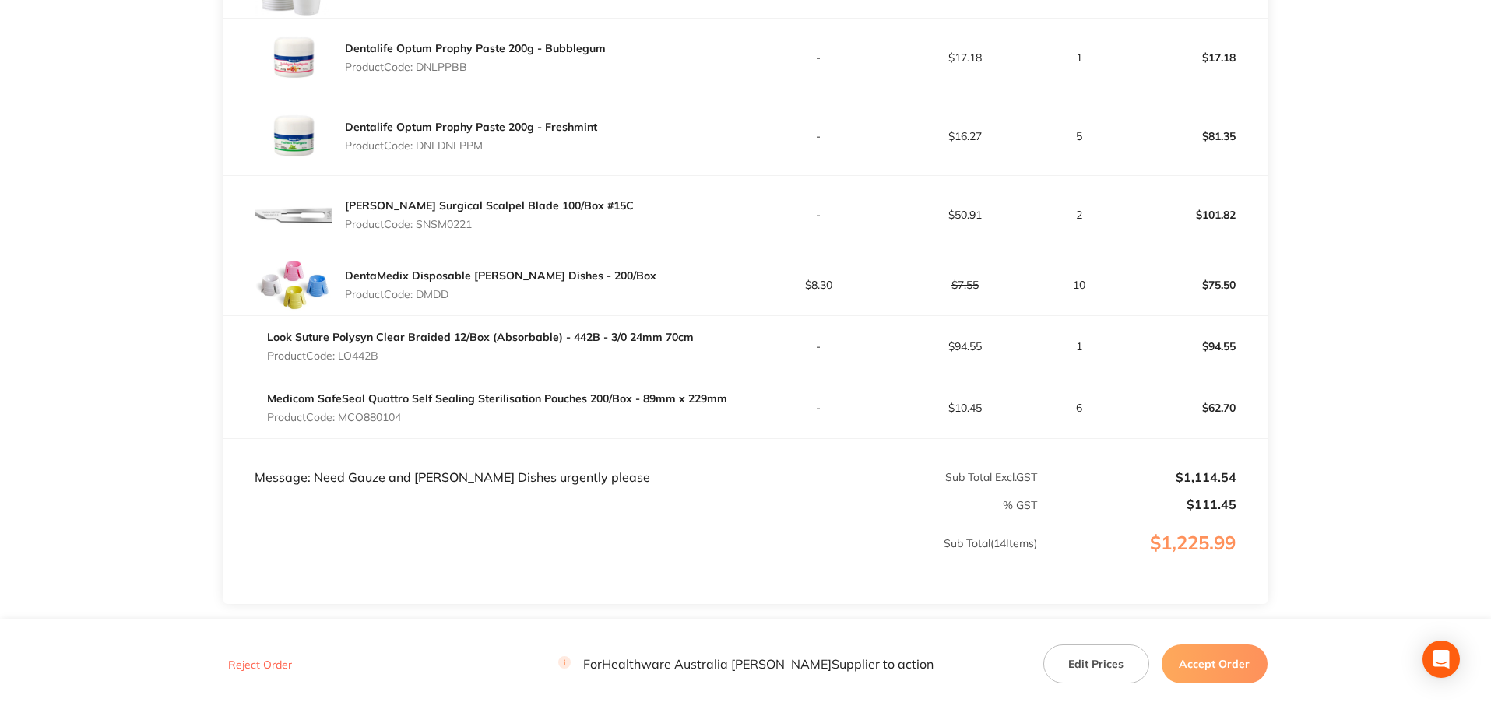
click at [1229, 668] on button "Accept Order" at bounding box center [1214, 664] width 106 height 39
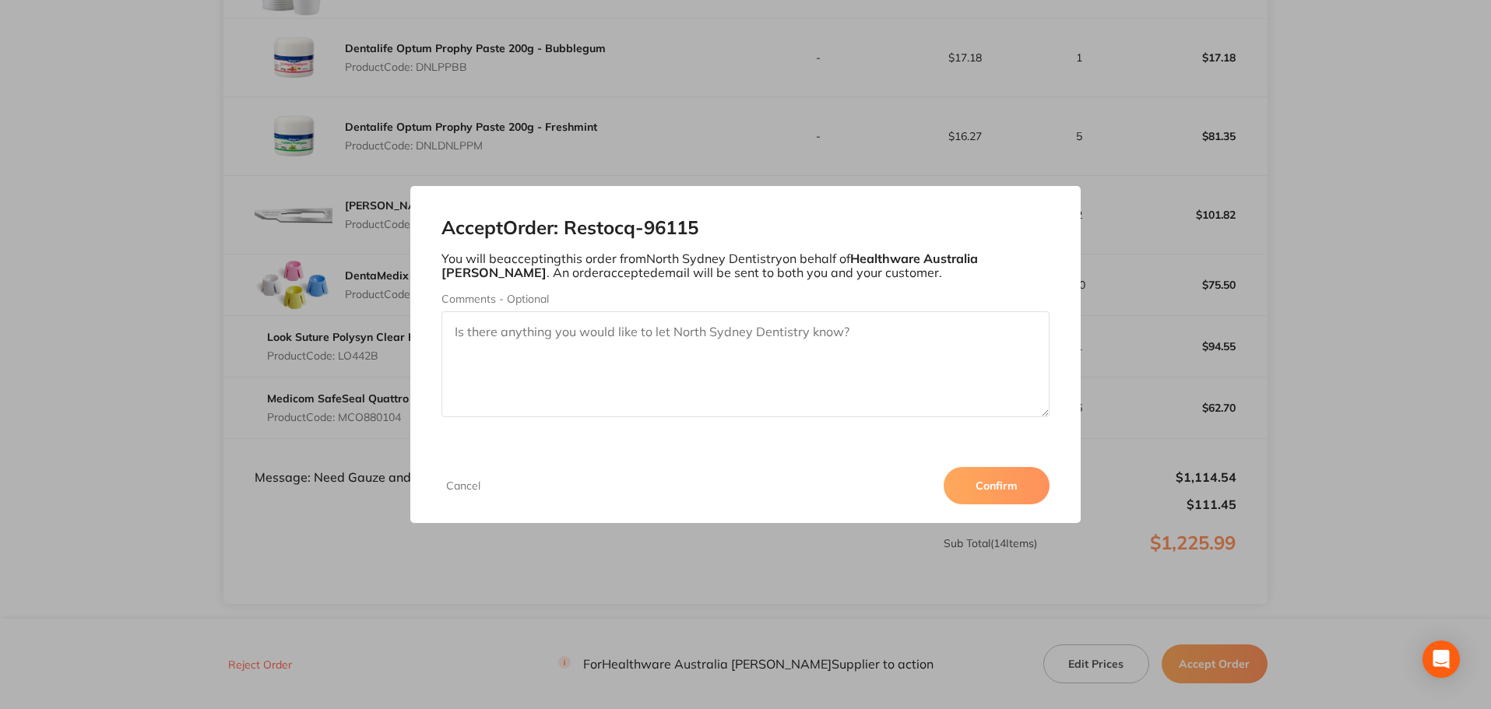
click at [1017, 488] on button "Confirm" at bounding box center [996, 485] width 106 height 37
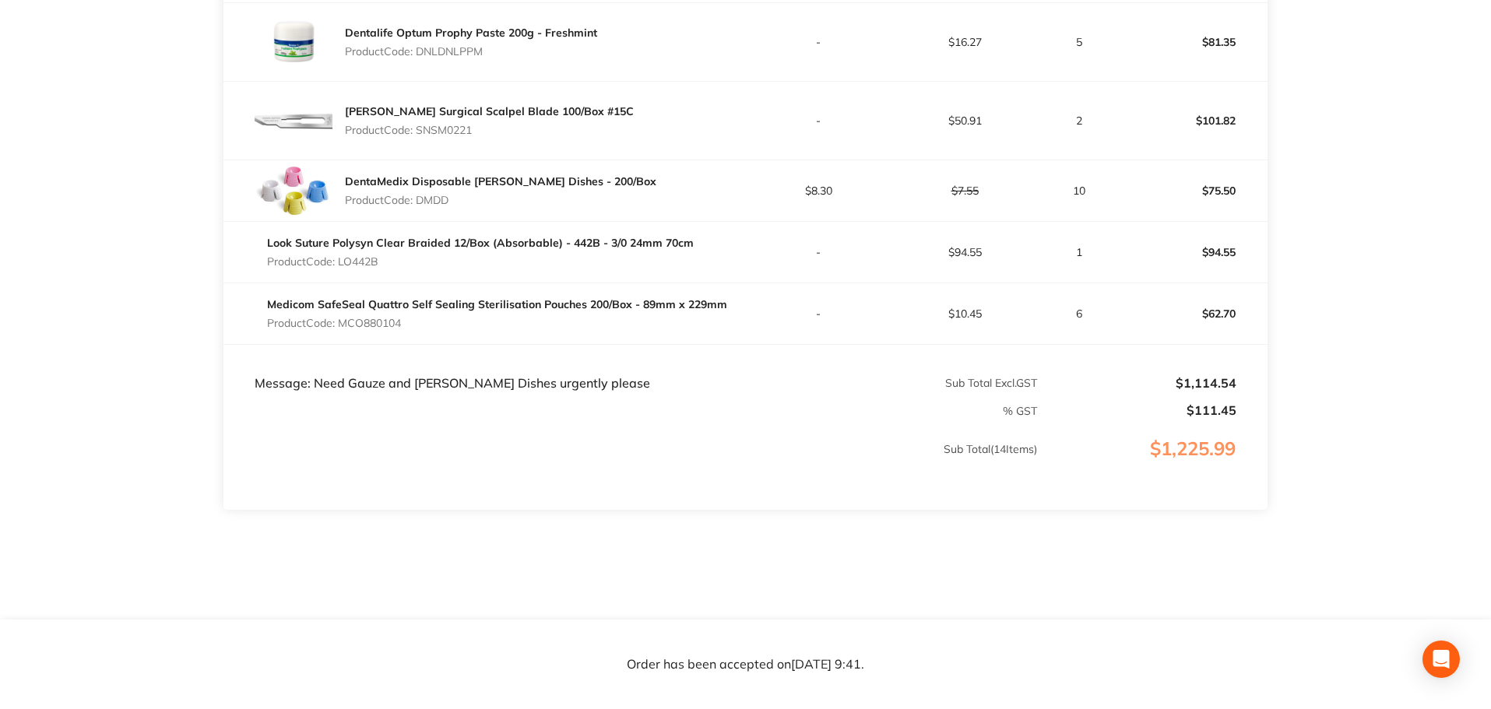
scroll to position [1354, 0]
